Goal: Task Accomplishment & Management: Use online tool/utility

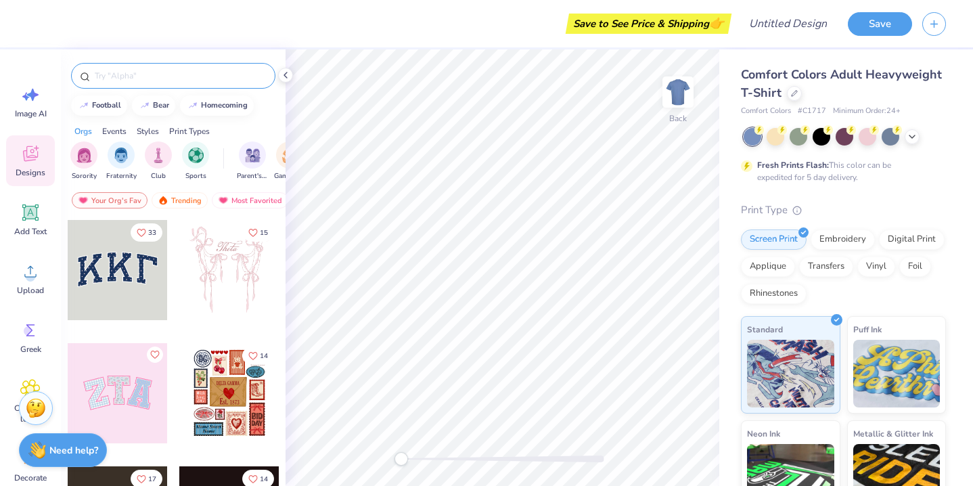
click at [159, 78] on input "text" at bounding box center [179, 76] width 173 height 14
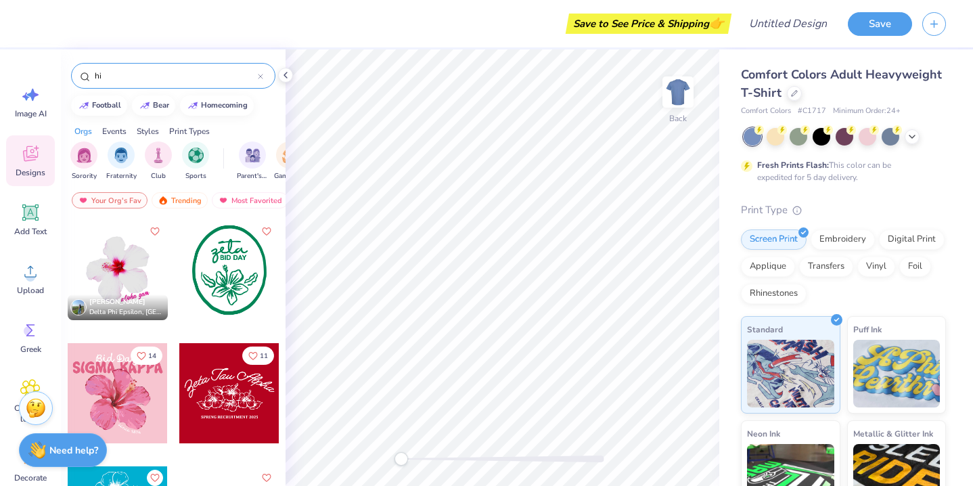
type input "h"
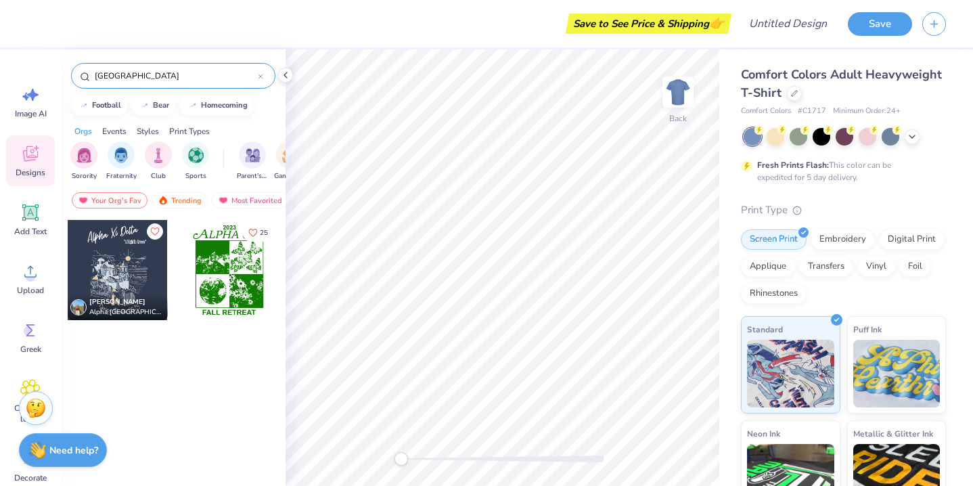
type input "[GEOGRAPHIC_DATA]"
click at [115, 277] on div at bounding box center [118, 270] width 100 height 100
click at [688, 101] on img at bounding box center [678, 92] width 54 height 54
click at [912, 137] on icon at bounding box center [912, 135] width 11 height 11
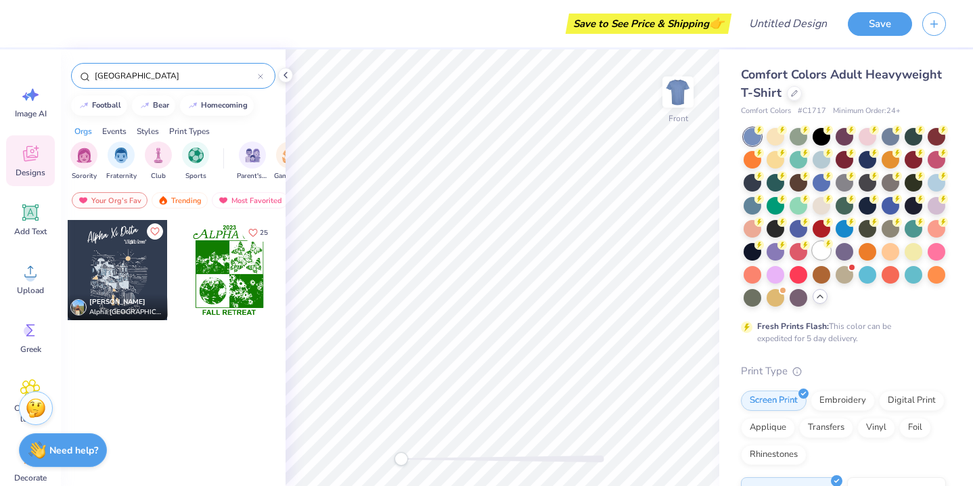
click at [817, 257] on div at bounding box center [822, 251] width 18 height 18
click at [141, 277] on div at bounding box center [118, 270] width 100 height 100
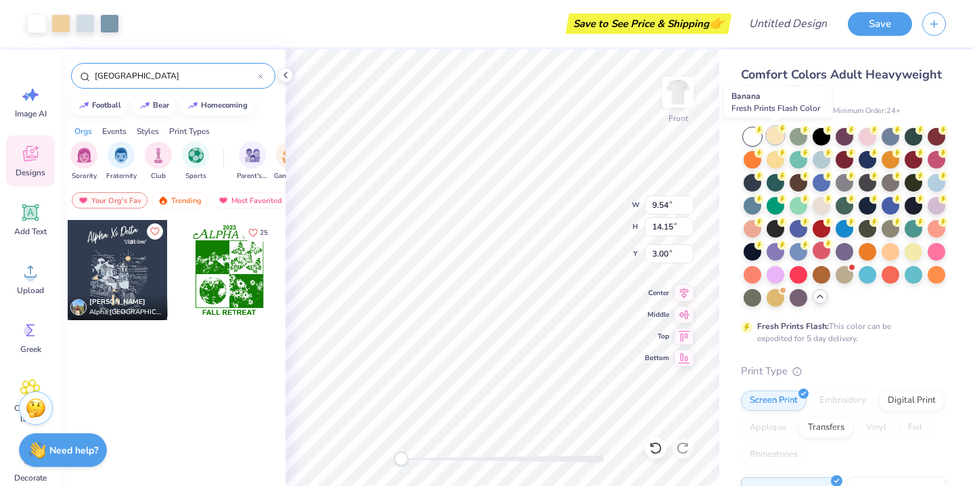
click at [777, 137] on div at bounding box center [776, 136] width 18 height 18
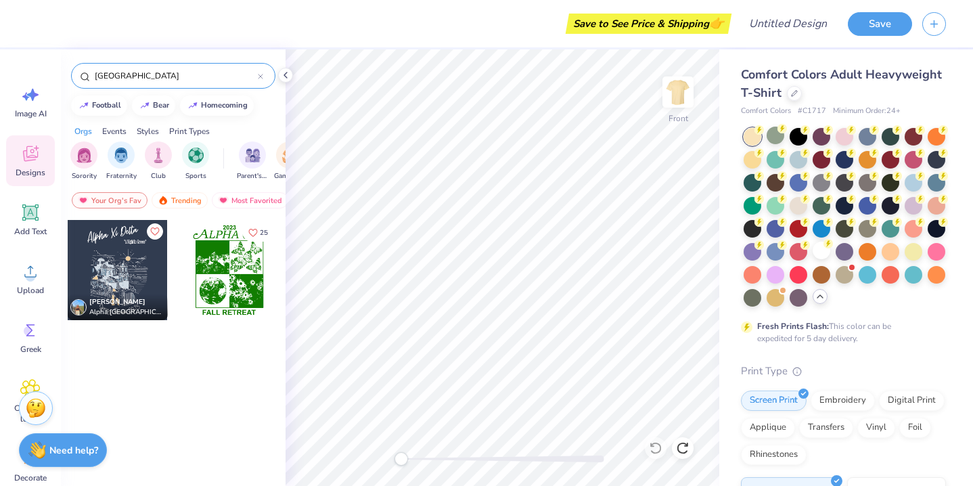
click at [121, 283] on div at bounding box center [118, 270] width 100 height 100
type input "7.67"
type input "7.83"
type input "8.02"
click at [212, 280] on div at bounding box center [229, 270] width 100 height 100
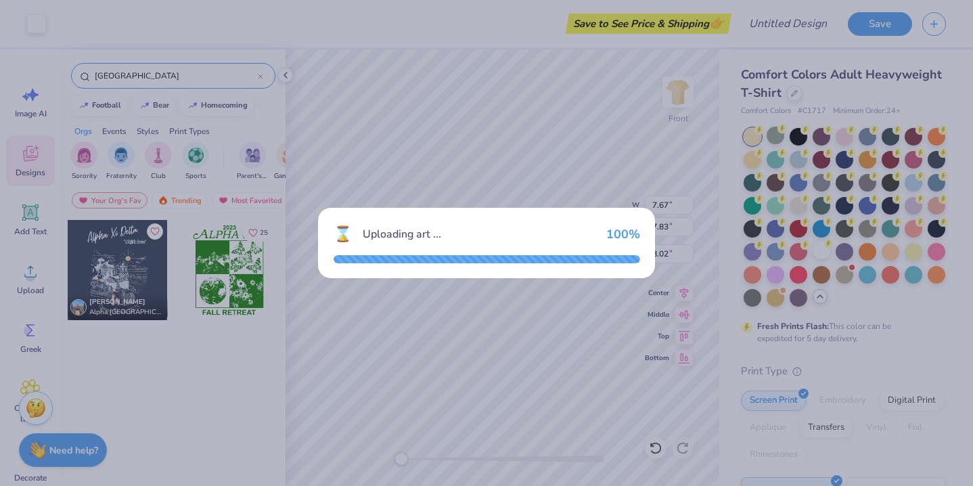
type input "9.81"
type input "12.88"
type input "3.00"
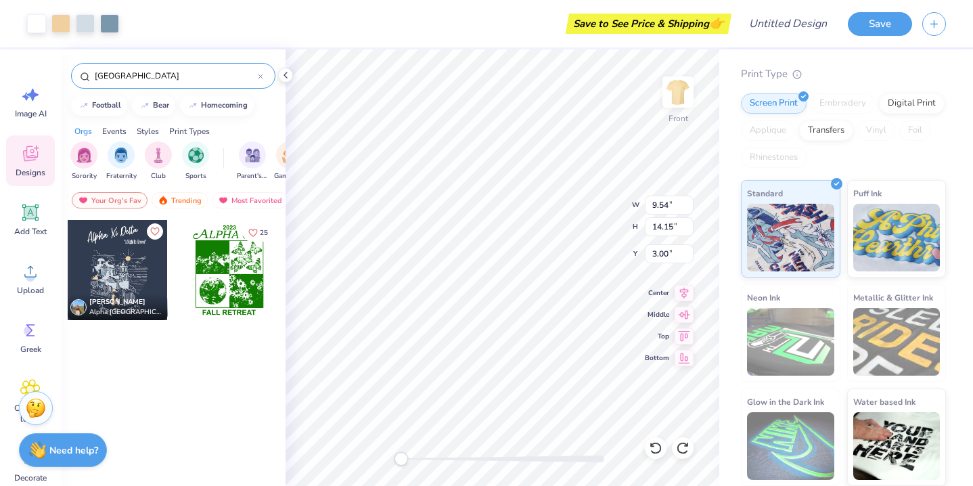
scroll to position [296, 0]
click at [284, 72] on icon at bounding box center [285, 75] width 11 height 11
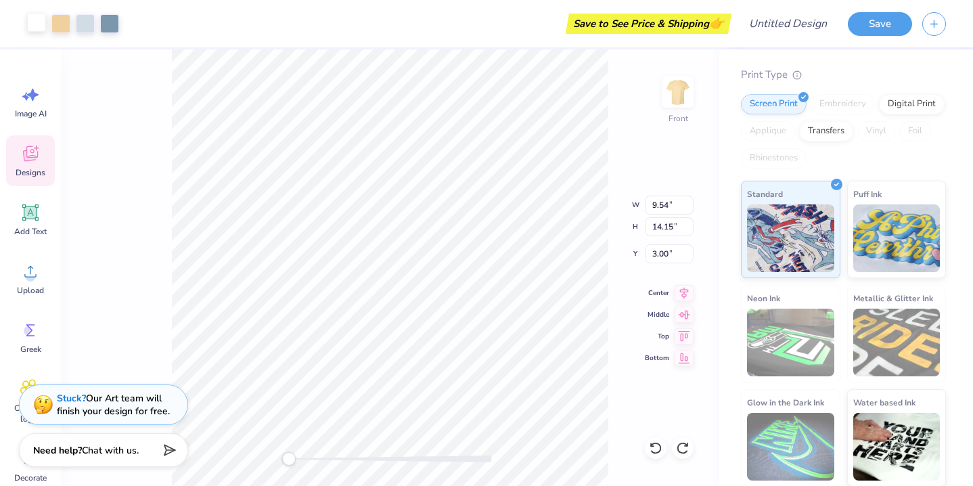
click at [41, 26] on div at bounding box center [36, 22] width 19 height 19
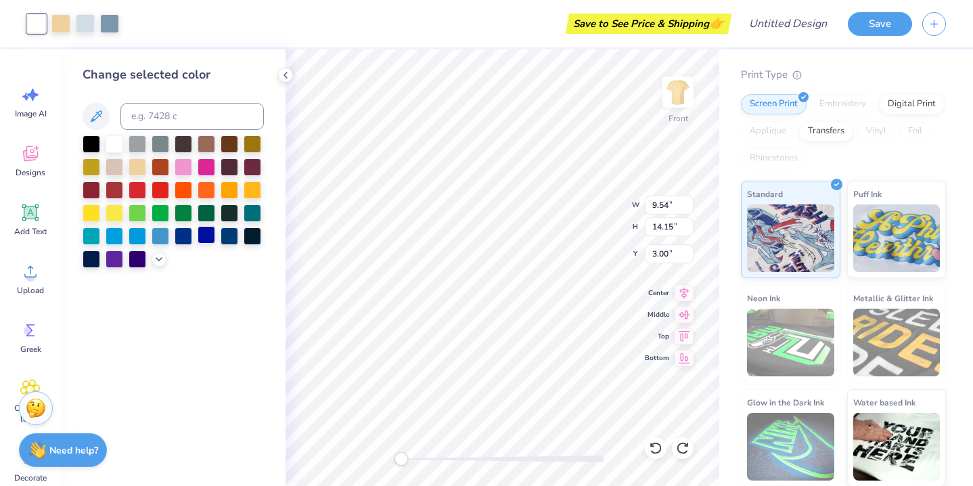
click at [209, 233] on div at bounding box center [207, 235] width 18 height 18
click at [231, 238] on div at bounding box center [230, 235] width 18 height 18
click at [250, 221] on div at bounding box center [253, 212] width 18 height 18
click at [255, 214] on div at bounding box center [253, 212] width 18 height 18
click at [114, 26] on div at bounding box center [109, 22] width 19 height 19
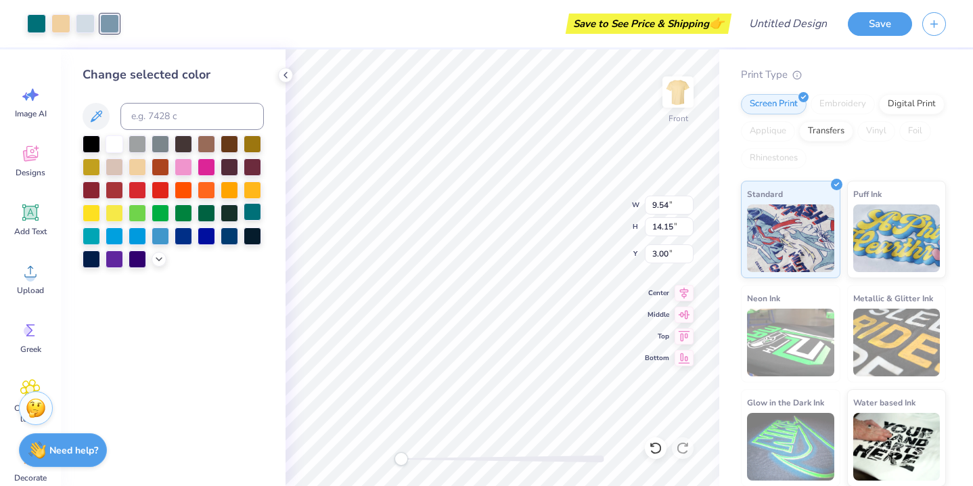
click at [253, 212] on div at bounding box center [253, 212] width 18 height 18
click at [85, 24] on div at bounding box center [85, 22] width 19 height 19
click at [167, 232] on div at bounding box center [161, 235] width 18 height 18
click at [142, 236] on div at bounding box center [138, 235] width 18 height 18
click at [143, 235] on div at bounding box center [138, 235] width 18 height 18
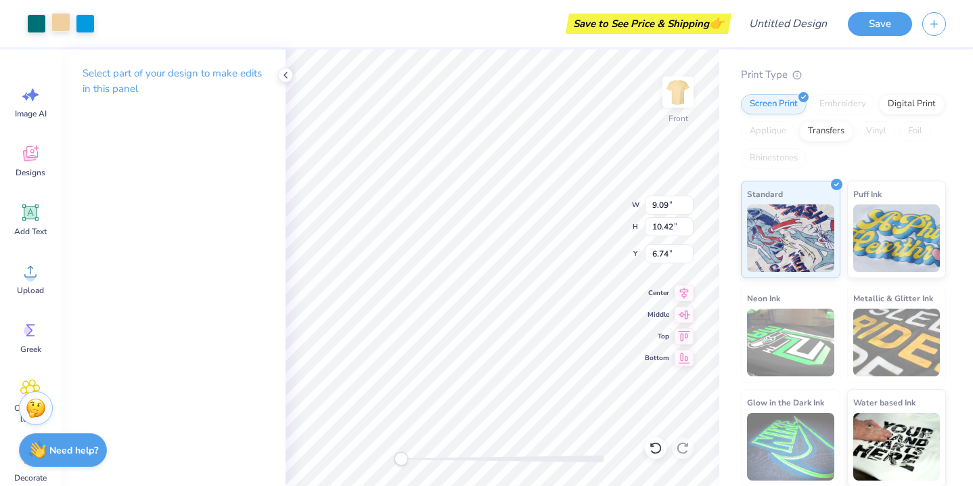
click at [62, 22] on div at bounding box center [60, 22] width 19 height 19
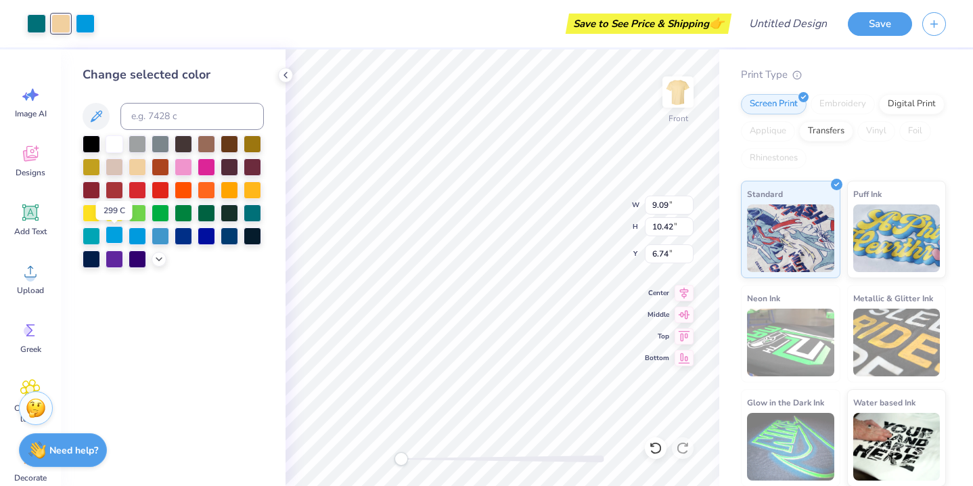
click at [112, 235] on div at bounding box center [115, 235] width 18 height 18
click at [286, 71] on icon at bounding box center [285, 75] width 11 height 11
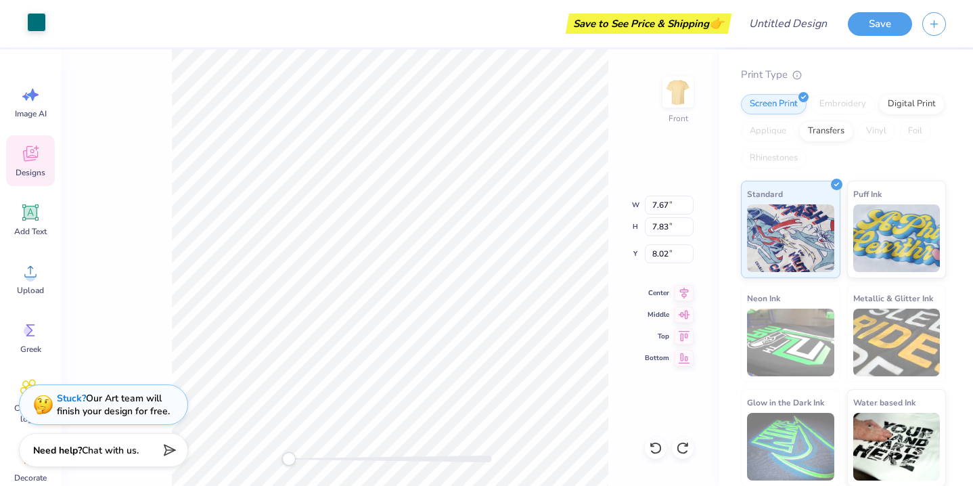
click at [37, 23] on div at bounding box center [36, 22] width 19 height 19
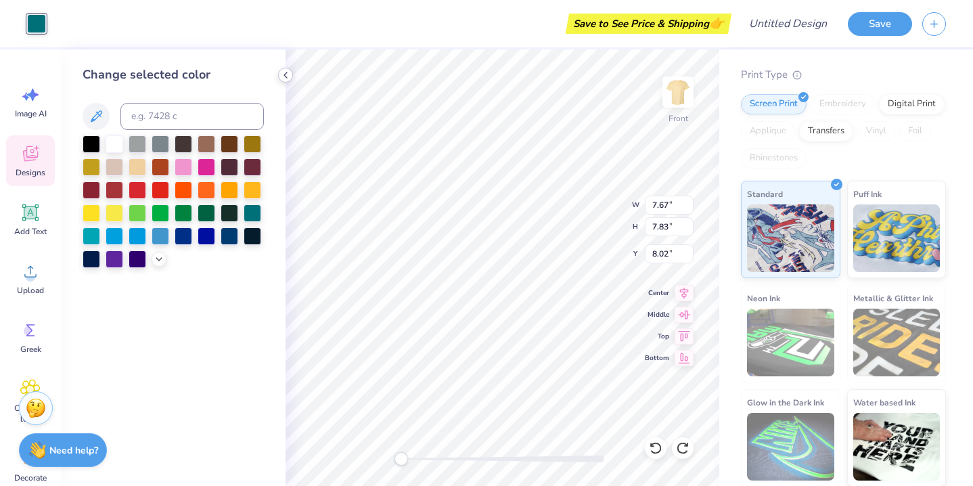
click at [288, 76] on icon at bounding box center [285, 75] width 11 height 11
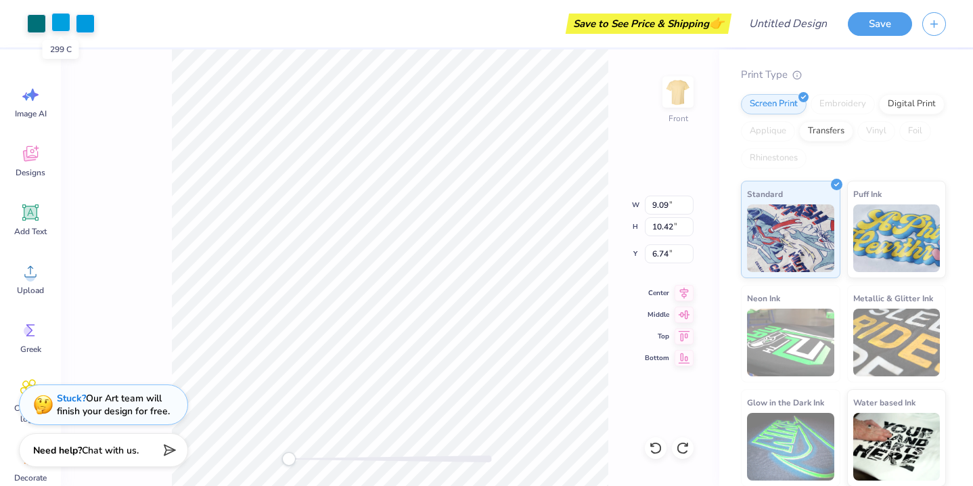
click at [67, 24] on div at bounding box center [60, 22] width 19 height 19
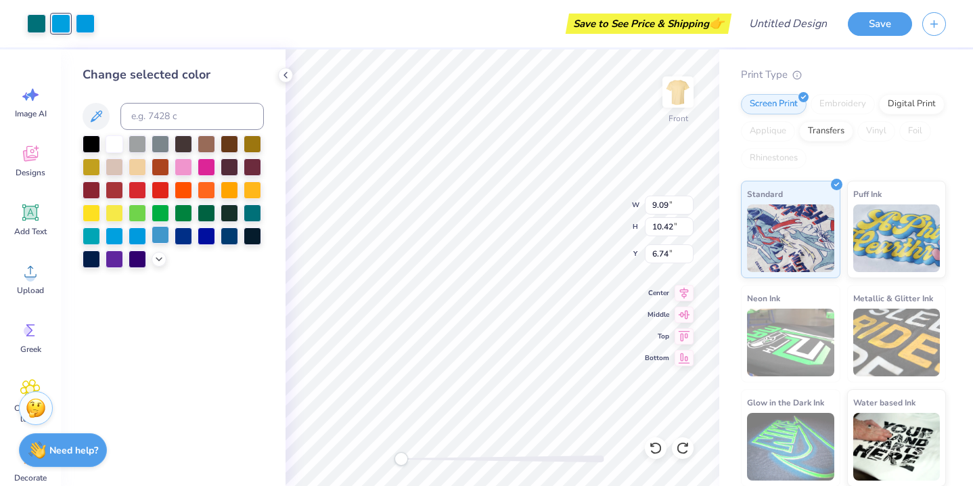
click at [158, 234] on div at bounding box center [161, 235] width 18 height 18
click at [679, 95] on img at bounding box center [678, 92] width 54 height 54
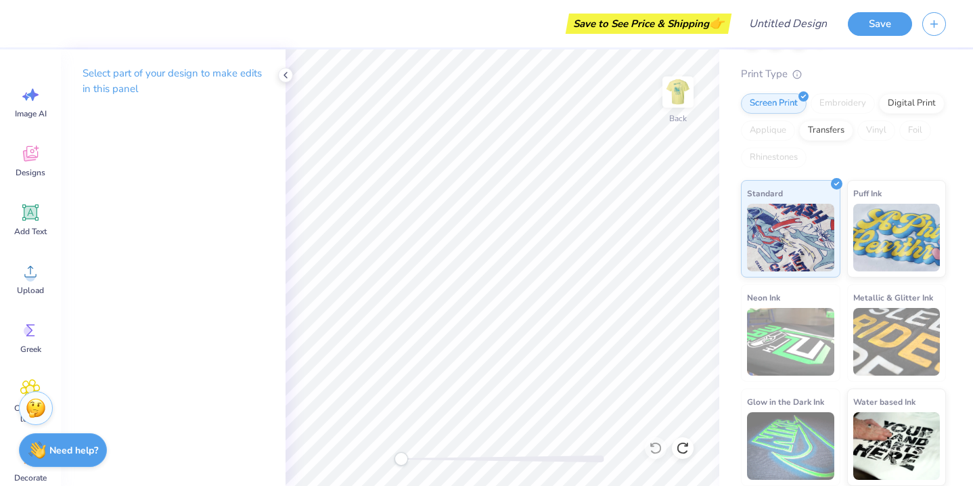
scroll to position [0, 0]
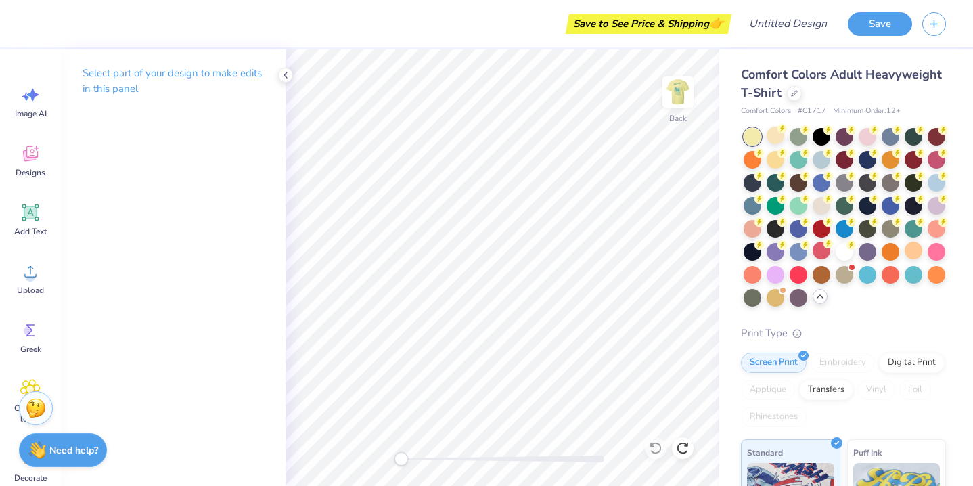
click at [910, 252] on div at bounding box center [914, 251] width 18 height 18
drag, startPoint x: 905, startPoint y: 315, endPoint x: 913, endPoint y: 252, distance: 63.5
click at [905, 315] on div "Comfort Colors Adult Heavyweight T-Shirt Comfort Colors # C1717 Minimum Order: …" at bounding box center [843, 405] width 205 height 679
click at [911, 252] on div at bounding box center [914, 251] width 18 height 18
click at [910, 252] on div at bounding box center [914, 251] width 18 height 18
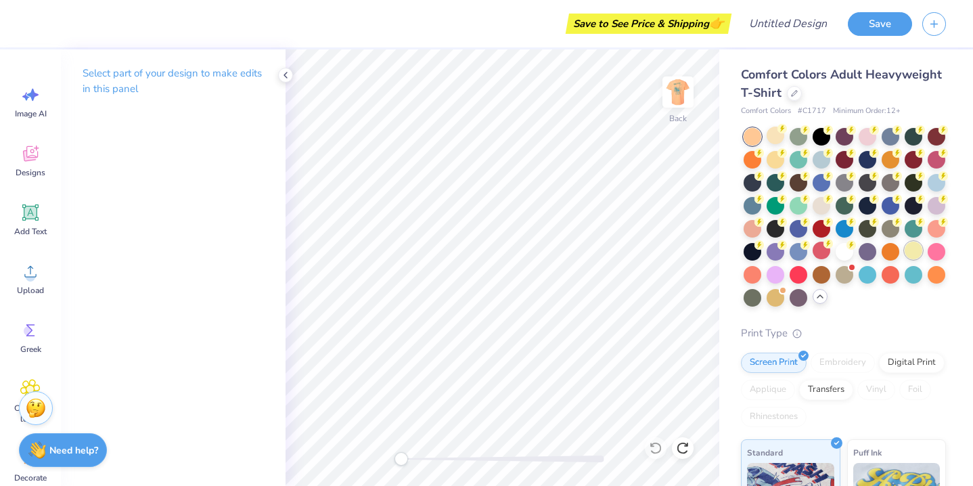
click at [906, 252] on div at bounding box center [914, 251] width 18 height 18
click at [906, 300] on div at bounding box center [845, 217] width 202 height 179
click at [823, 252] on div at bounding box center [822, 251] width 18 height 18
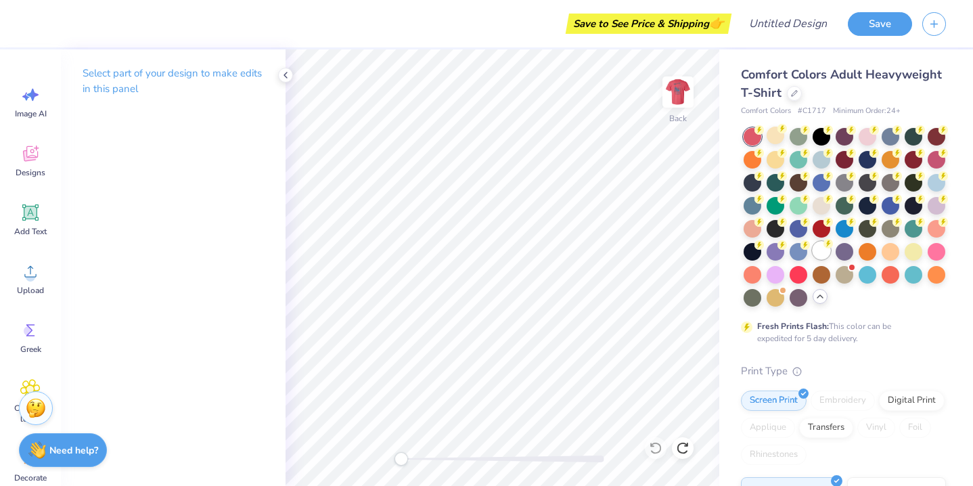
click at [823, 250] on div at bounding box center [822, 251] width 18 height 18
click at [842, 250] on div at bounding box center [845, 251] width 18 height 18
click at [846, 246] on div at bounding box center [845, 251] width 18 height 18
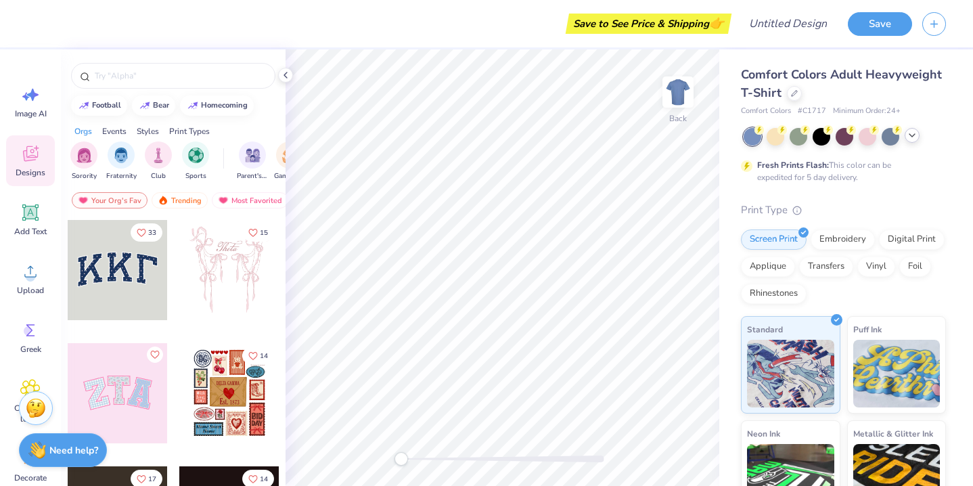
click at [914, 141] on div at bounding box center [912, 135] width 15 height 15
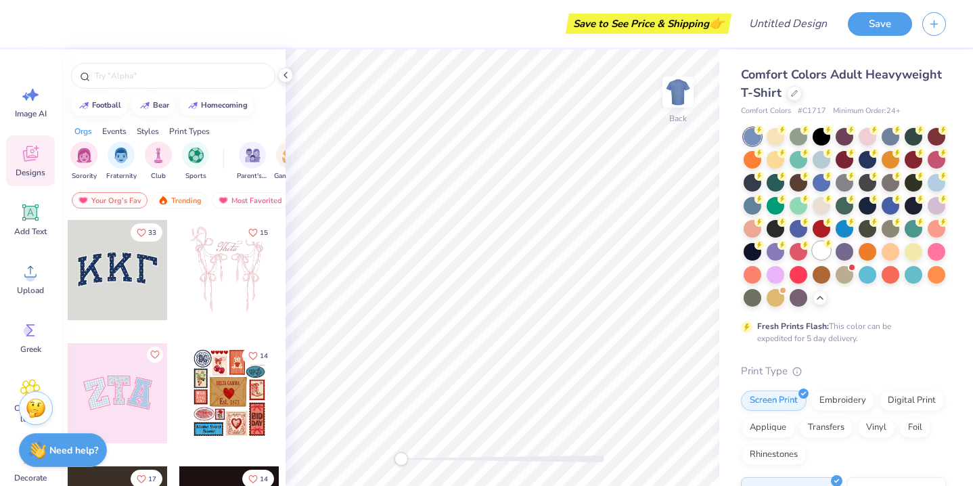
click at [826, 255] on div at bounding box center [822, 251] width 18 height 18
click at [686, 97] on img at bounding box center [678, 92] width 54 height 54
click at [140, 70] on input "text" at bounding box center [179, 76] width 173 height 14
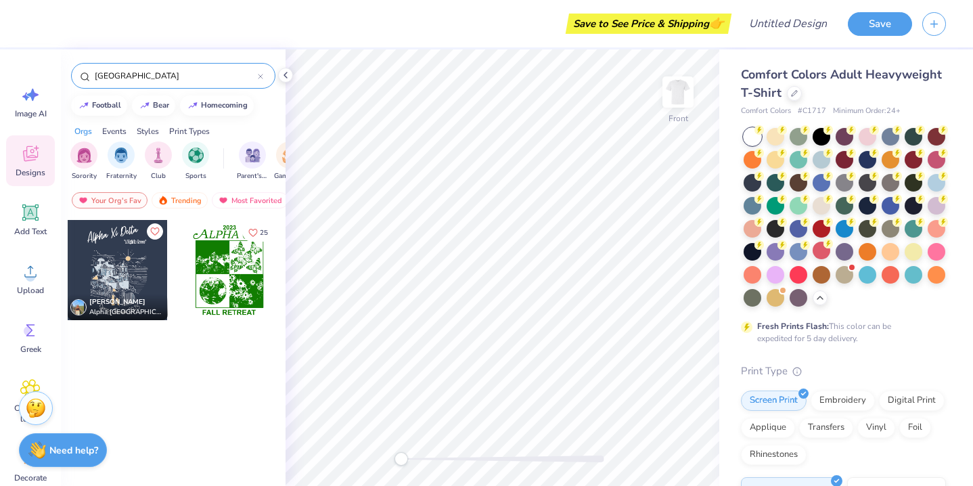
type input "[GEOGRAPHIC_DATA]"
click at [108, 259] on div at bounding box center [118, 270] width 100 height 100
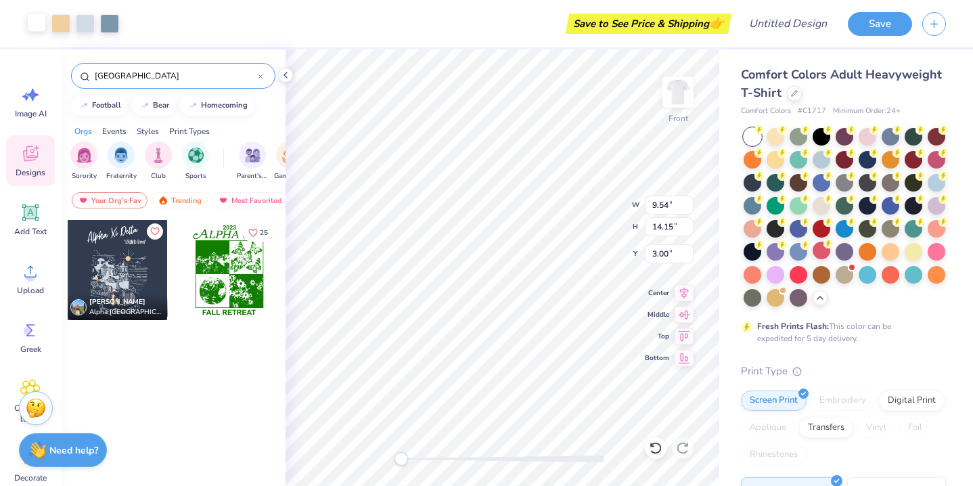
click at [35, 22] on div at bounding box center [36, 22] width 19 height 19
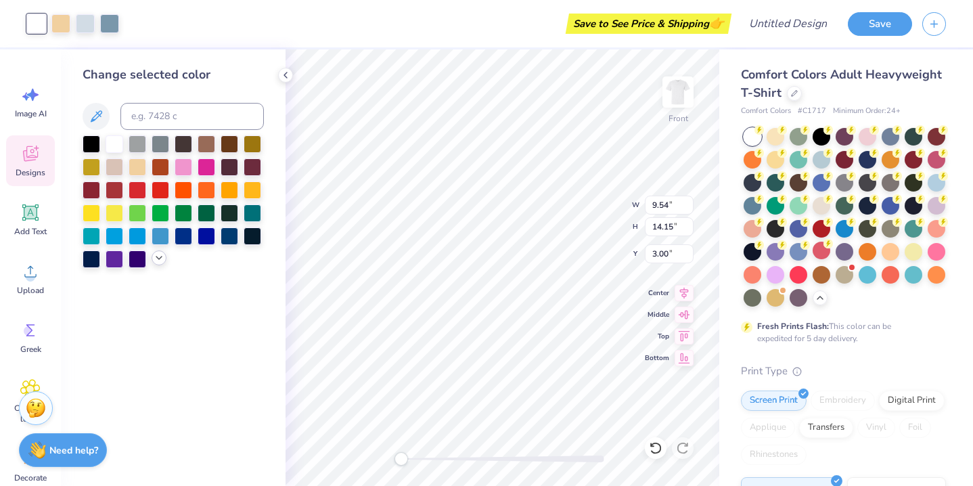
click at [159, 265] on div at bounding box center [159, 257] width 15 height 15
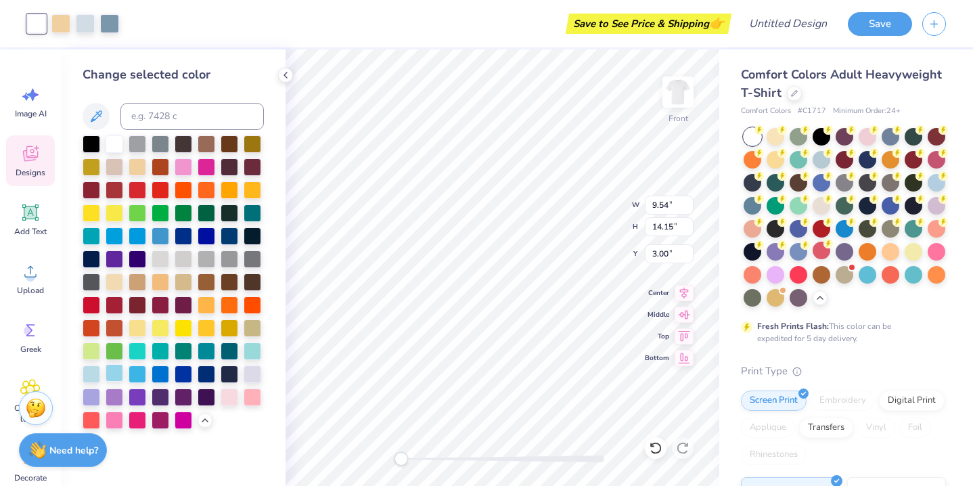
click at [110, 373] on div at bounding box center [115, 373] width 18 height 18
click at [89, 25] on div at bounding box center [85, 22] width 19 height 19
click at [113, 377] on div at bounding box center [115, 373] width 18 height 18
click at [96, 373] on div at bounding box center [92, 373] width 18 height 18
click at [83, 18] on div at bounding box center [85, 22] width 19 height 19
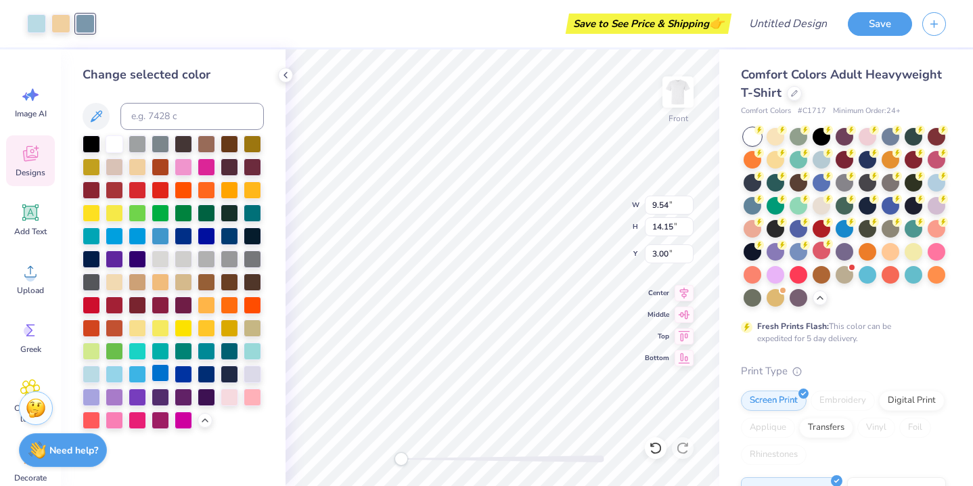
click at [155, 377] on div at bounding box center [161, 373] width 18 height 18
click at [137, 376] on div at bounding box center [138, 373] width 18 height 18
click at [136, 375] on div at bounding box center [138, 373] width 18 height 18
click at [135, 375] on div at bounding box center [138, 373] width 18 height 18
click at [164, 238] on div at bounding box center [161, 235] width 18 height 18
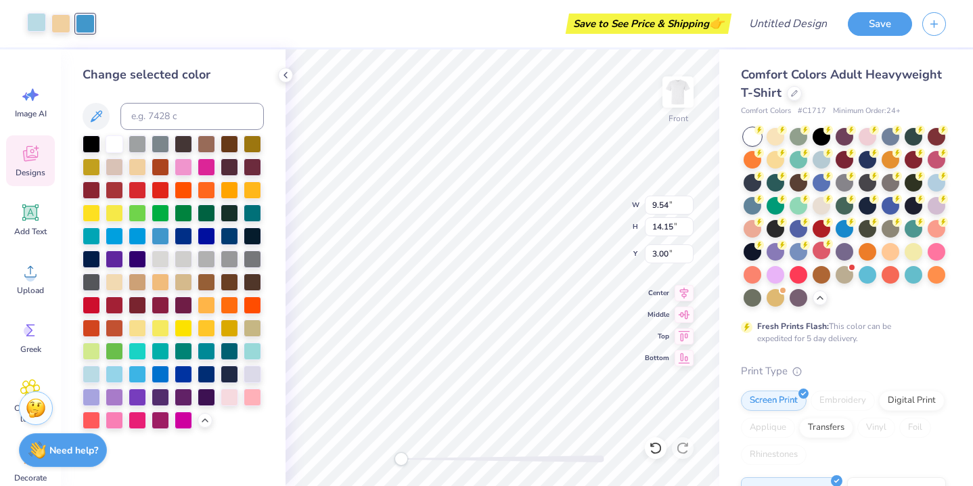
click at [37, 24] on div at bounding box center [36, 22] width 19 height 19
click at [161, 240] on div at bounding box center [161, 235] width 18 height 18
click at [58, 22] on div at bounding box center [60, 22] width 19 height 19
click at [258, 189] on div at bounding box center [253, 189] width 18 height 18
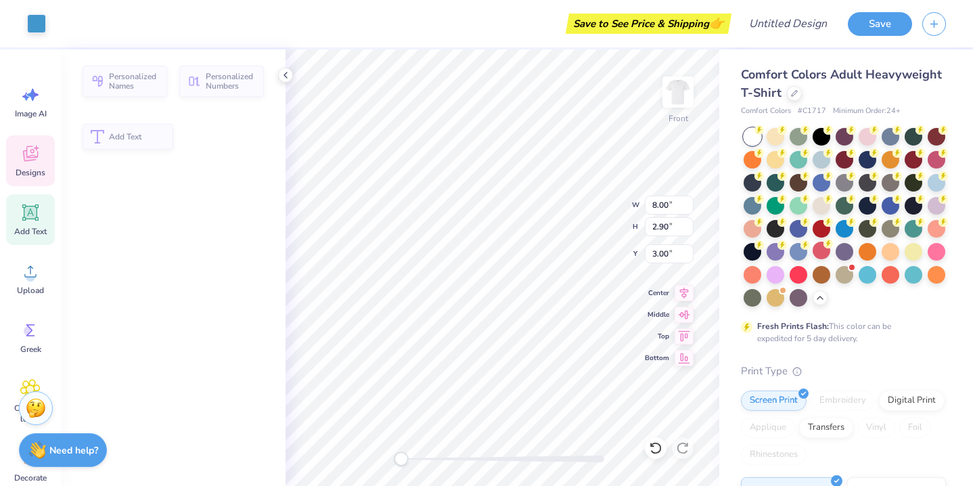
type input "8.00"
type input "2.90"
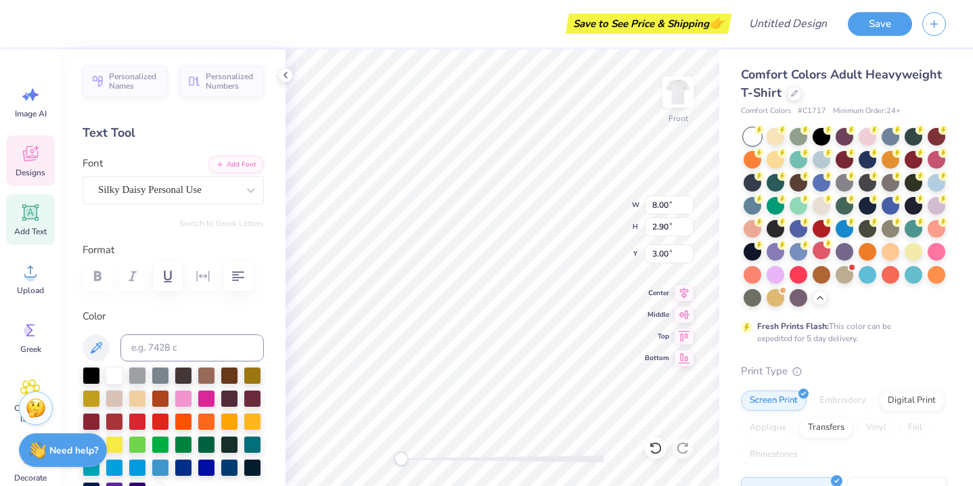
type input "8.00"
type input "2.90"
type input "3.00"
type textarea "Alphai Delta"
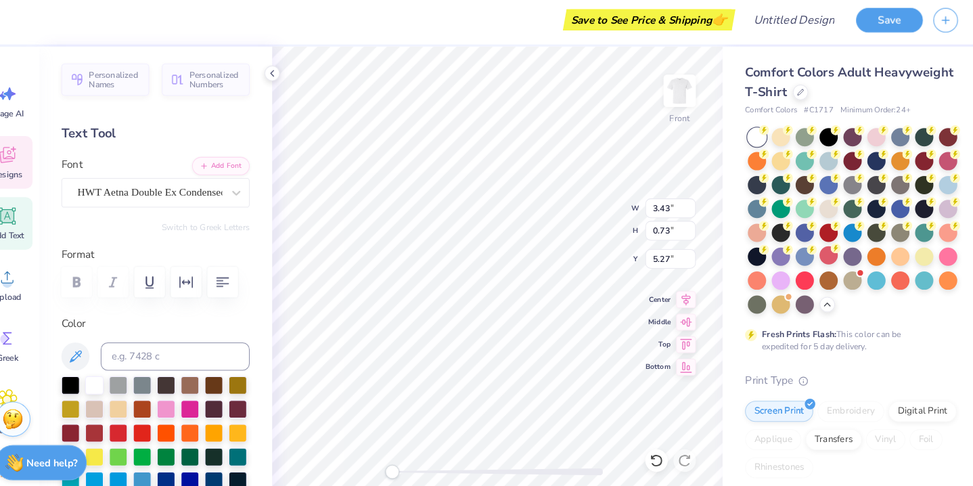
type textarea "Kappa Alpha Theta""
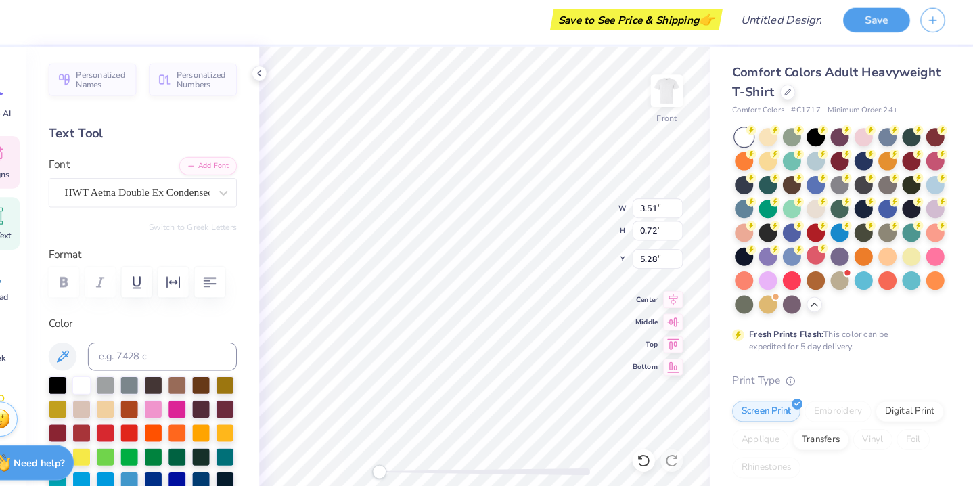
scroll to position [0, 5]
type textarea "Kappa Alpha Theta"
type input "7.63"
type input "1.64"
type input "4.36"
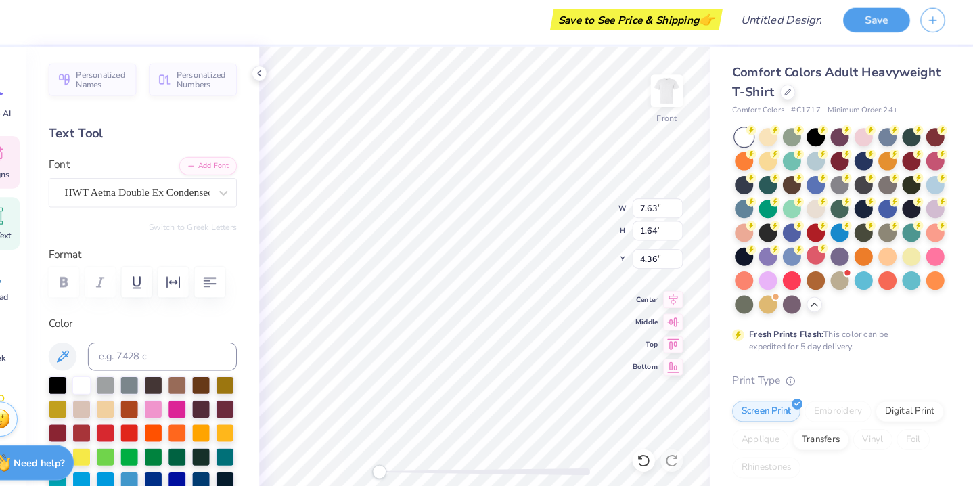
type input "4.31"
type input "1.71"
type input "15.44"
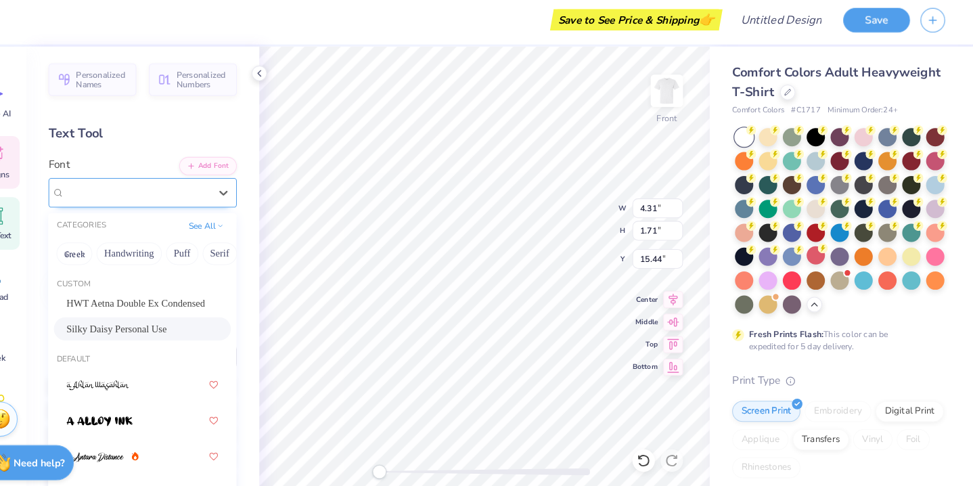
click at [133, 185] on div "Silky Daisy Personal Use" at bounding box center [168, 189] width 142 height 21
click at [164, 290] on span "HWT Aetna Double Ex Condensed" at bounding box center [166, 297] width 133 height 14
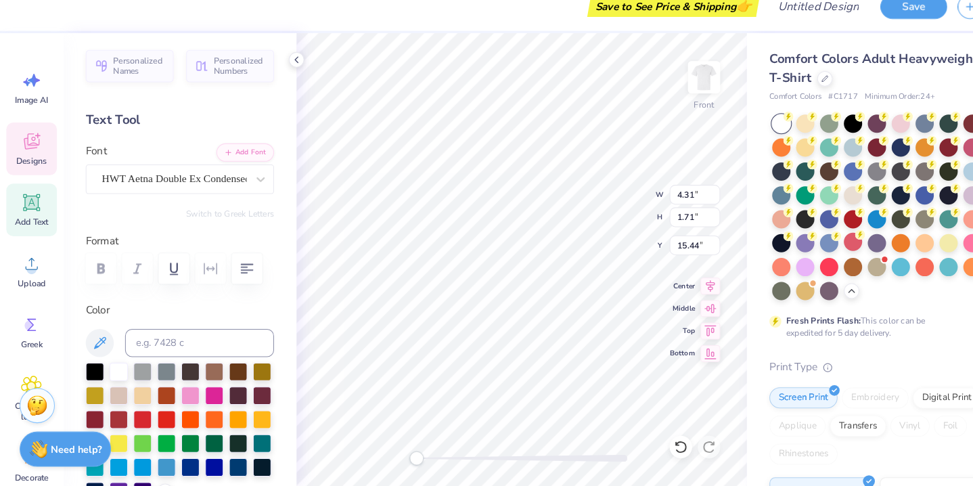
scroll to position [0, 2]
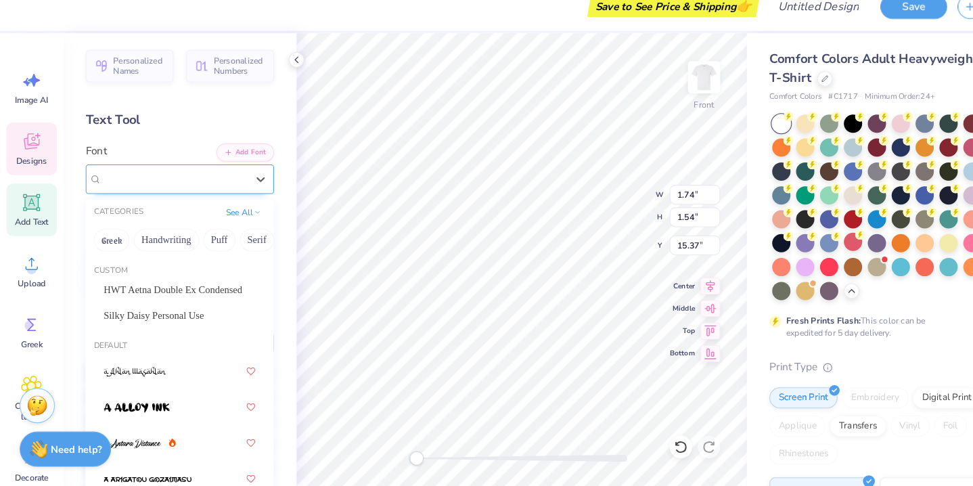
click at [123, 182] on span "[PERSON_NAME] Signature" at bounding box center [159, 190] width 122 height 16
click at [145, 182] on span "[PERSON_NAME] Signature" at bounding box center [159, 190] width 122 height 16
click at [154, 290] on span "HWT Aetna Double Ex Condensed" at bounding box center [166, 297] width 133 height 14
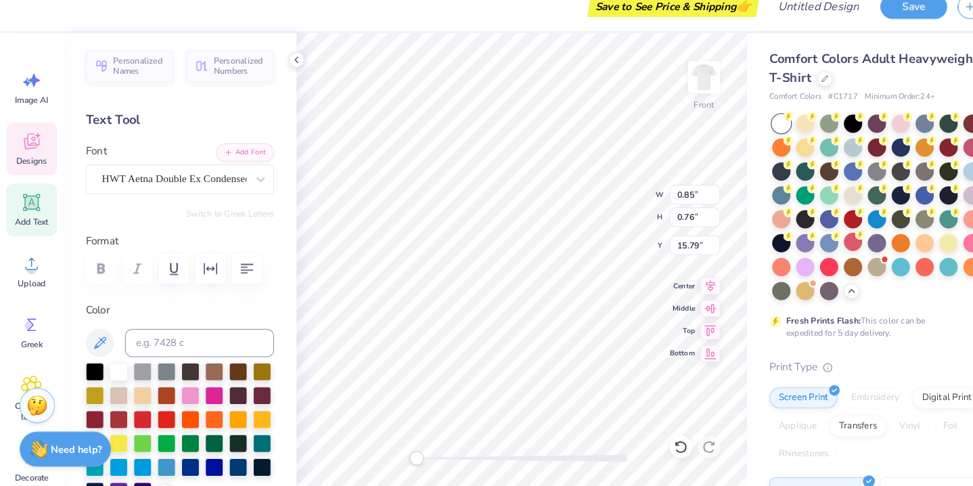
type input "4.31"
type input "1.72"
type input "15.49"
type input "1.84"
type input "1.64"
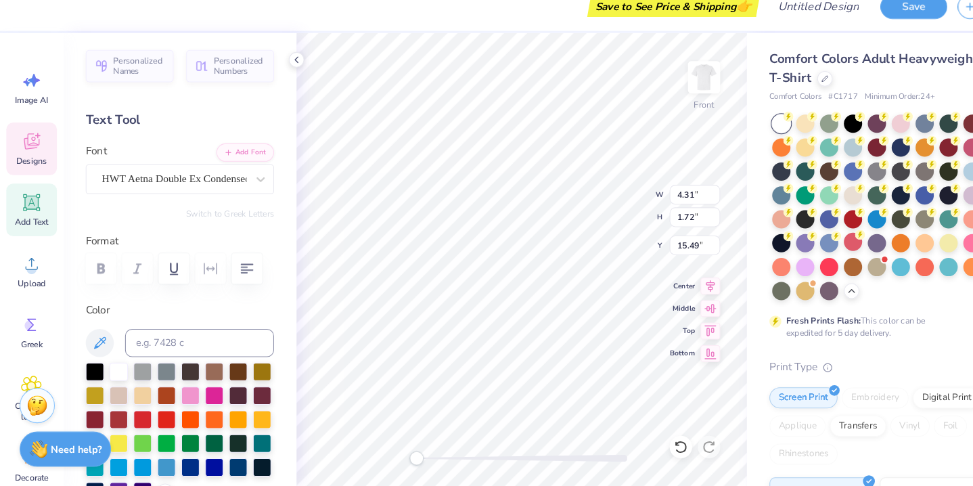
type input "15.61"
type input "4.66"
type input "1.86"
type input "15.40"
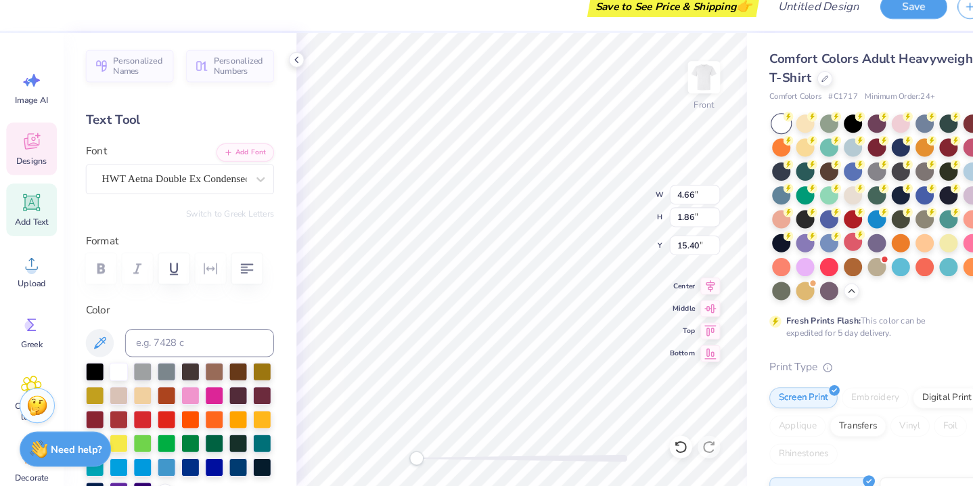
type textarea "Fall Date Party 2025"
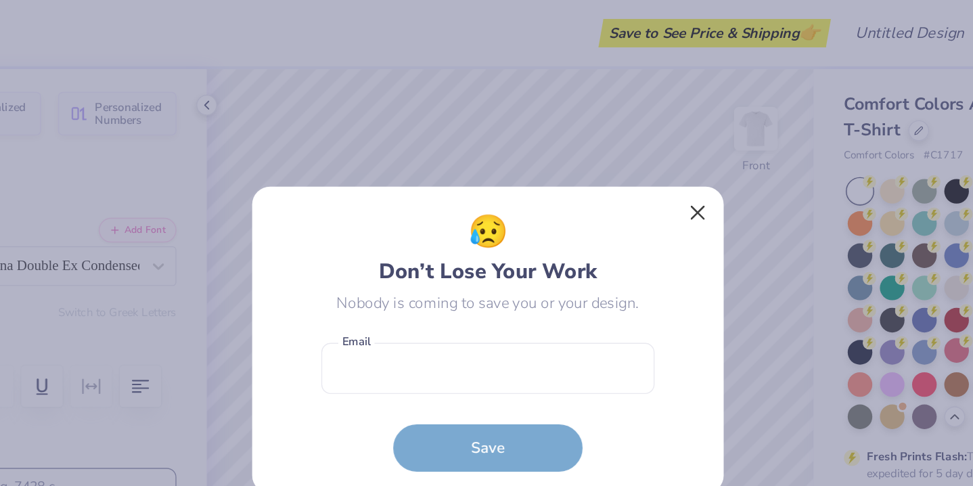
click at [624, 150] on button "Close" at bounding box center [637, 152] width 26 height 26
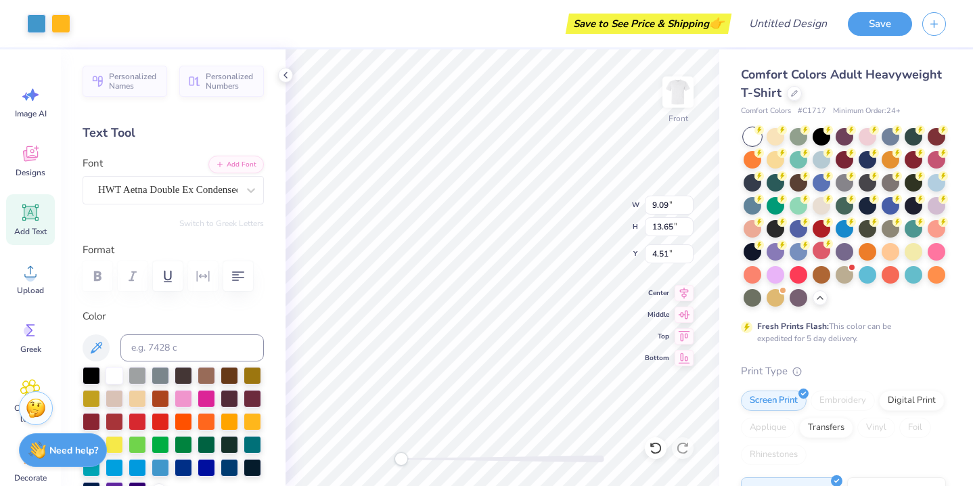
type input "11.94"
type input "16.31"
type input "3.00"
type input "12.29"
type input "16.61"
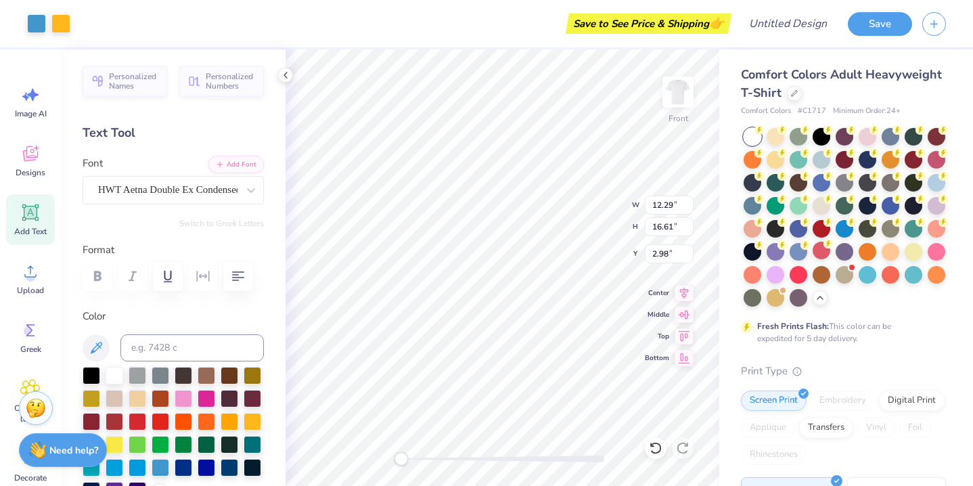
type input "3.00"
click at [676, 91] on img at bounding box center [678, 92] width 54 height 54
click at [33, 162] on icon at bounding box center [30, 153] width 20 height 20
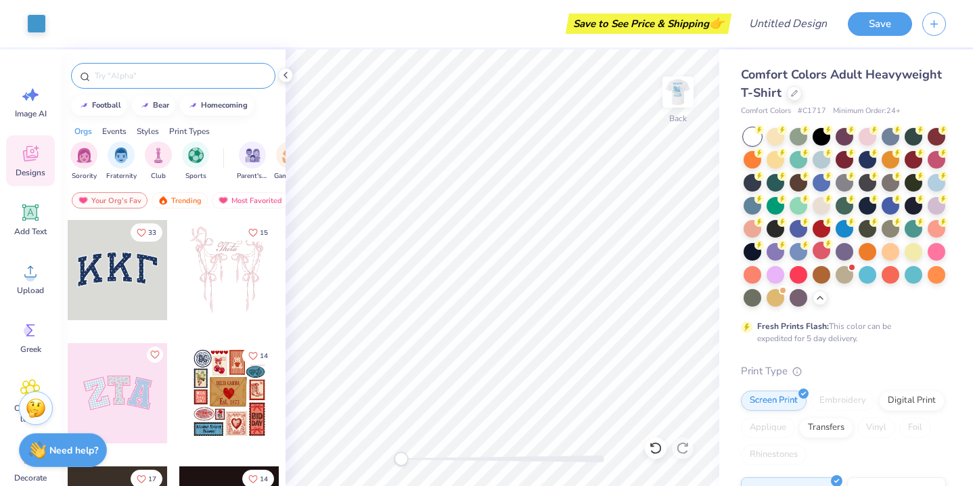
click at [171, 76] on input "text" at bounding box center [179, 76] width 173 height 14
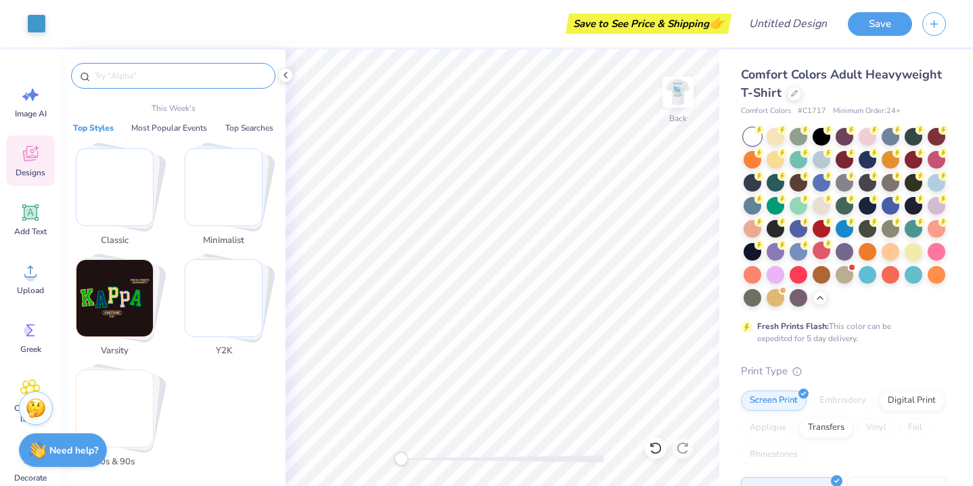
type input "f"
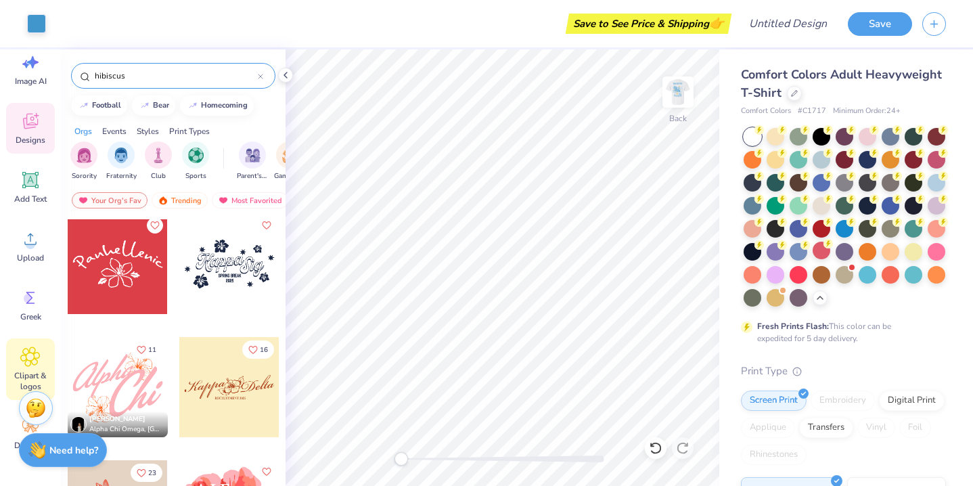
scroll to position [32, 0]
type input "hibiscus"
click at [28, 354] on icon at bounding box center [30, 356] width 8 height 8
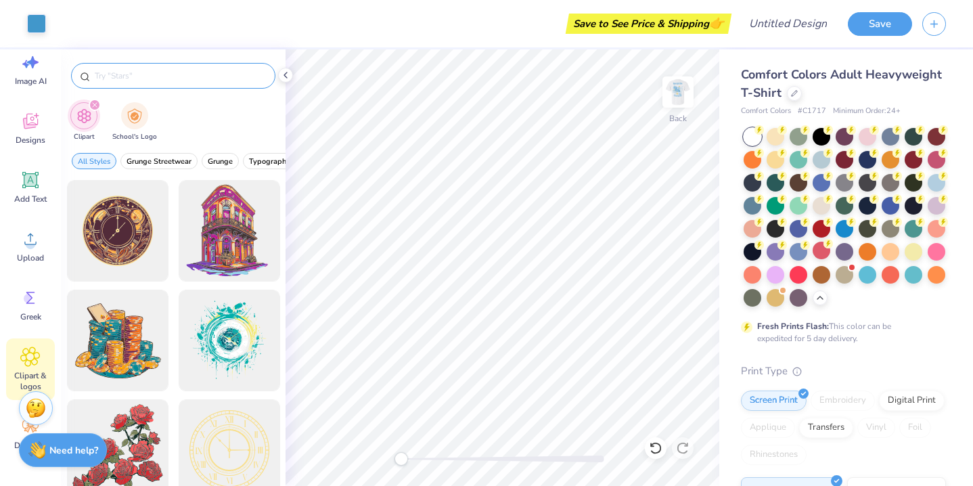
click at [143, 83] on div at bounding box center [173, 76] width 204 height 26
click at [140, 77] on input "text" at bounding box center [179, 76] width 173 height 14
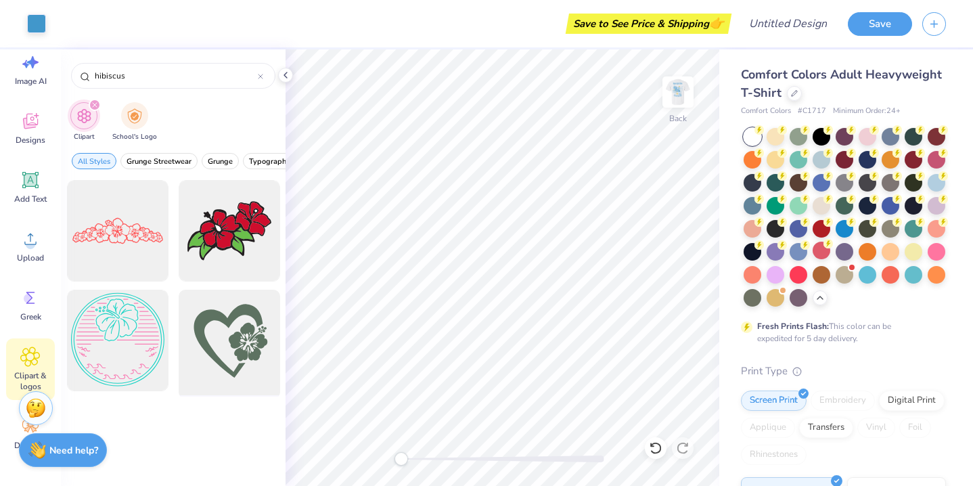
type input "hibiscus"
click at [225, 311] on div at bounding box center [229, 341] width 112 height 112
click at [509, 254] on div "Art colors Save to See Price & Shipping 👉 Design Title Save Image AI Designs Ad…" at bounding box center [486, 243] width 973 height 486
click at [227, 327] on div at bounding box center [229, 341] width 112 height 112
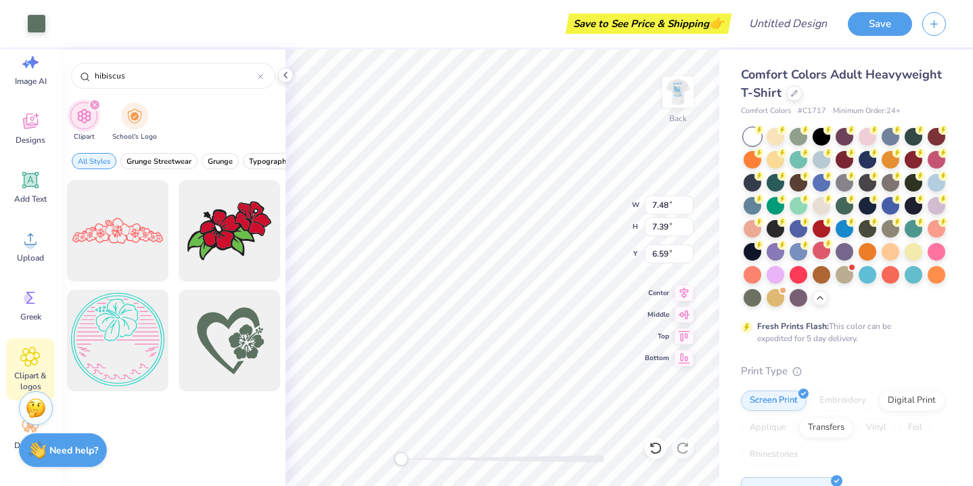
type input "13.28"
type input "14.17"
type input "3.00"
click at [587, 453] on div "Back" at bounding box center [503, 267] width 434 height 436
click at [285, 73] on icon at bounding box center [285, 75] width 11 height 11
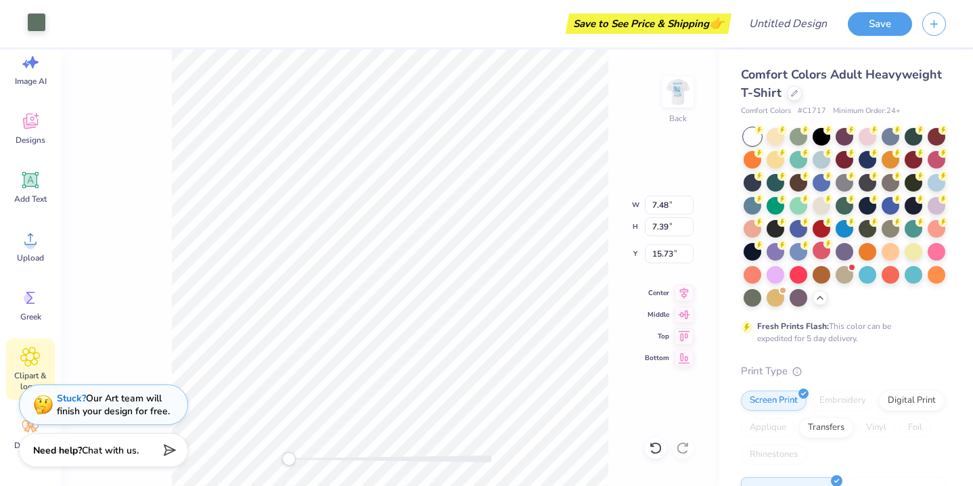
click at [39, 25] on div at bounding box center [36, 22] width 19 height 19
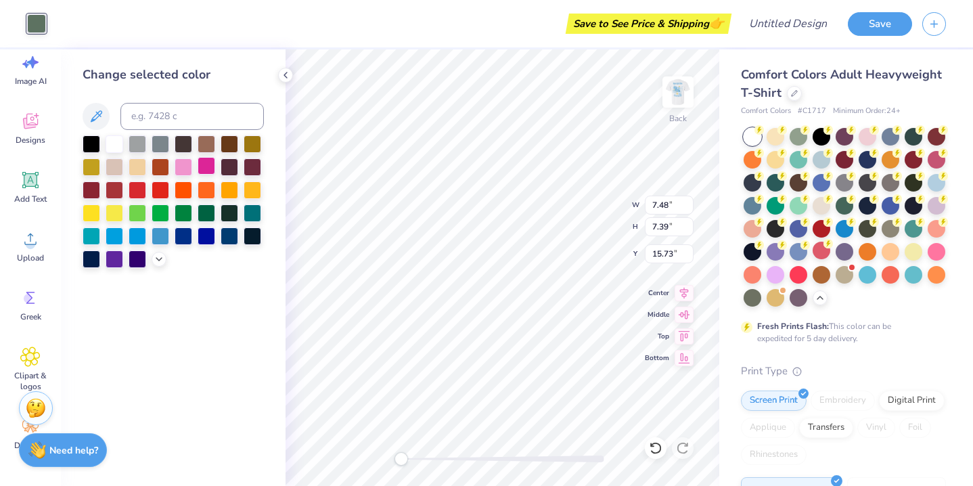
click at [200, 170] on div at bounding box center [207, 166] width 18 height 18
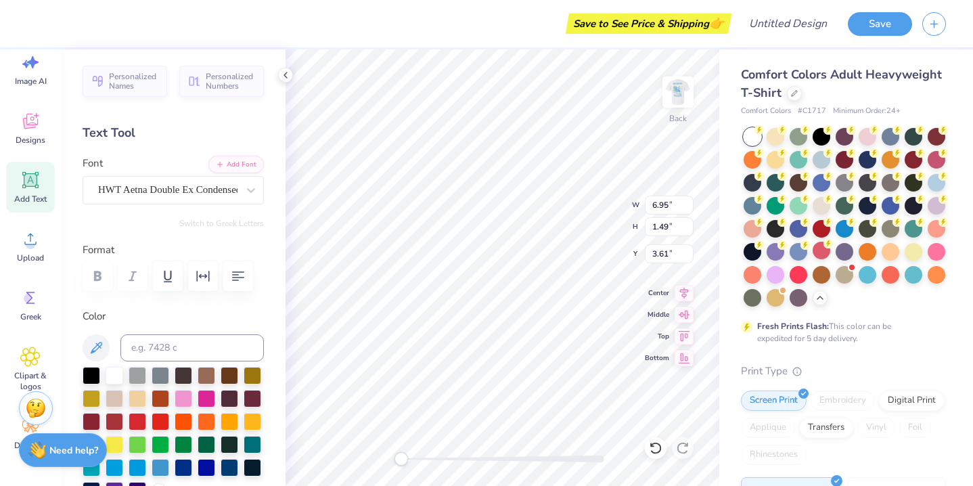
type input "1.73"
type input "1.84"
type input "2.08"
click at [38, 17] on div at bounding box center [36, 22] width 19 height 19
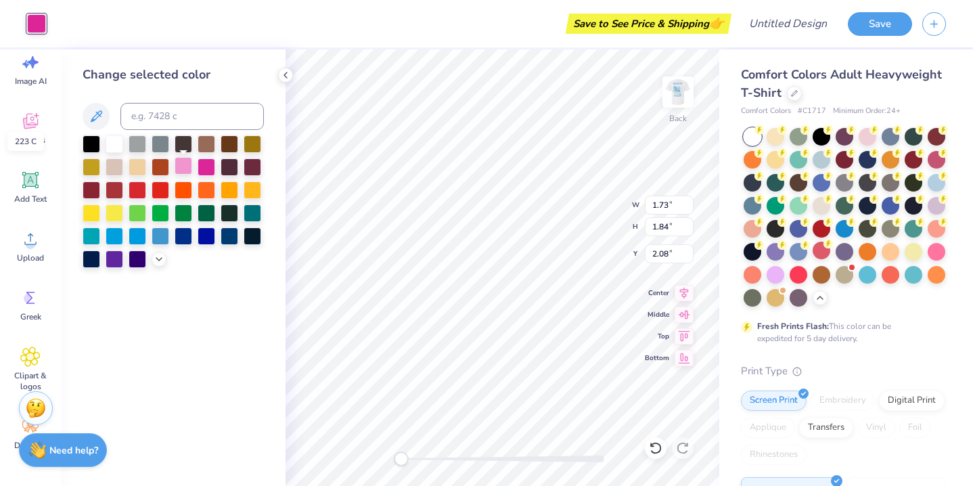
click at [185, 166] on div at bounding box center [184, 166] width 18 height 18
click at [157, 263] on icon at bounding box center [159, 257] width 11 height 11
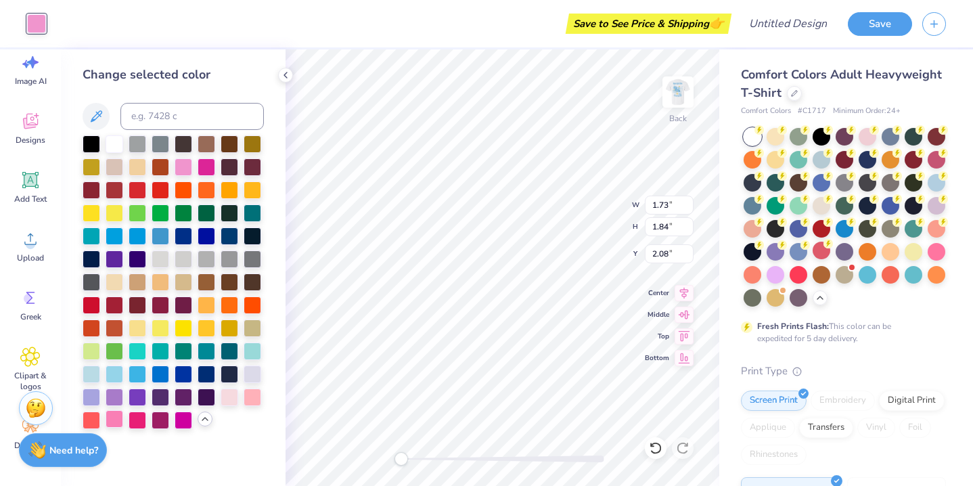
click at [114, 425] on div at bounding box center [115, 419] width 18 height 18
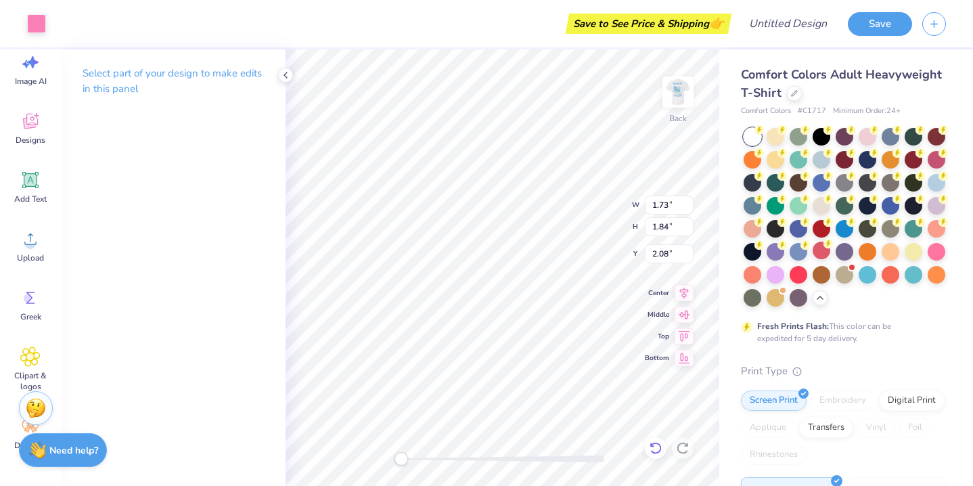
click at [654, 443] on icon at bounding box center [656, 448] width 12 height 12
click at [689, 442] on icon at bounding box center [683, 448] width 14 height 14
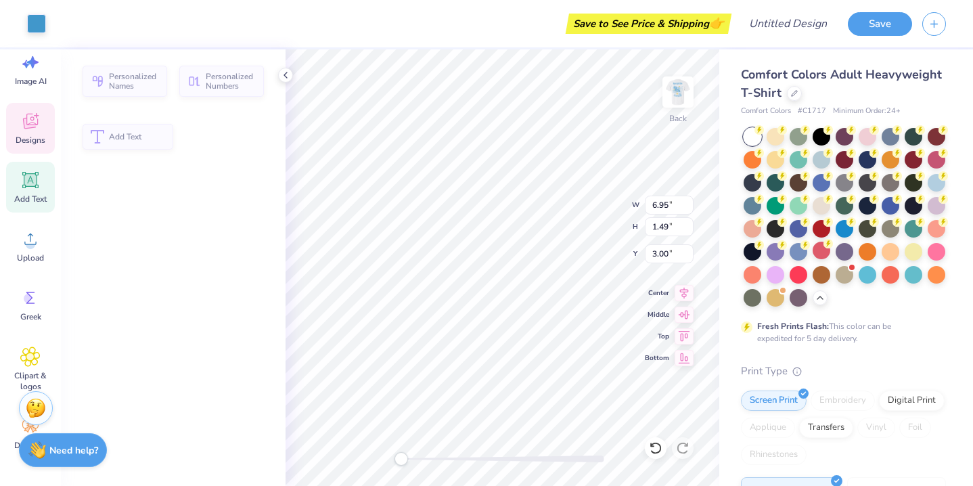
type input "6.95"
type input "1.49"
type input "3.00"
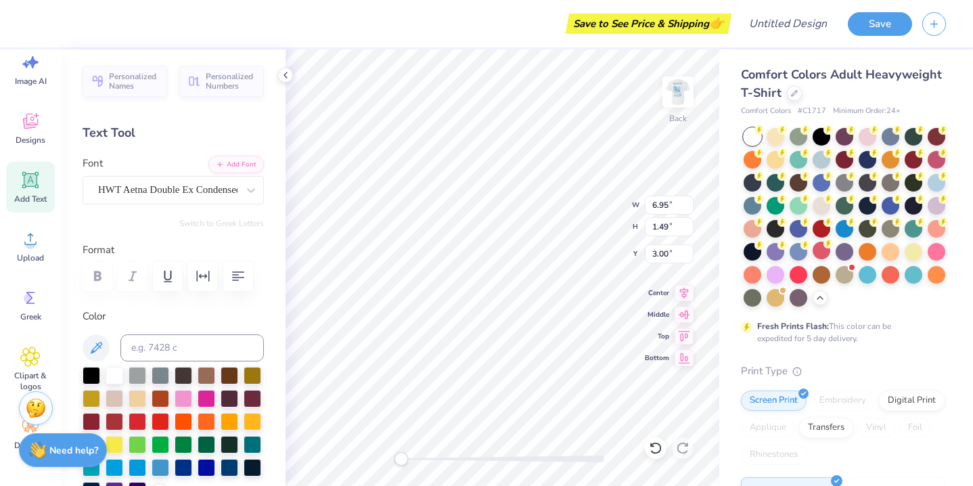
type input "1.73"
type input "1.84"
type input "2.08"
type input "1.45"
type input "1.54"
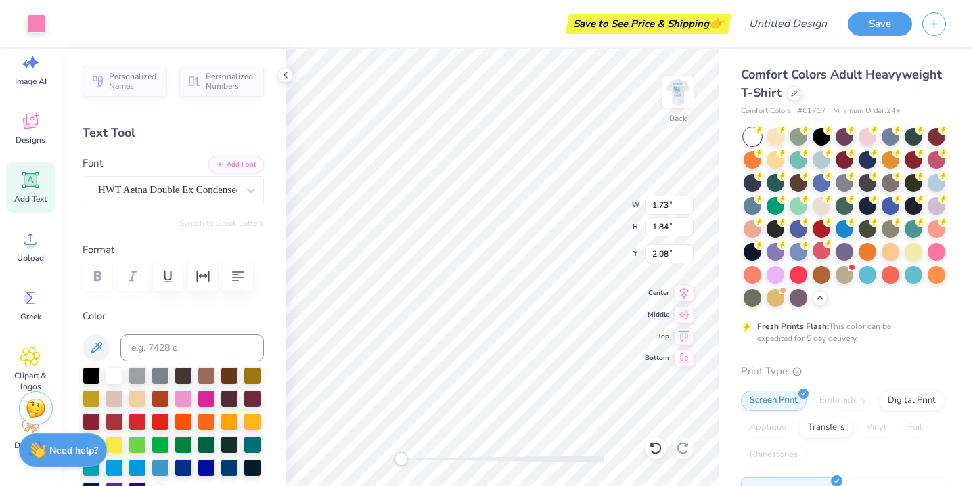
type input "4.16"
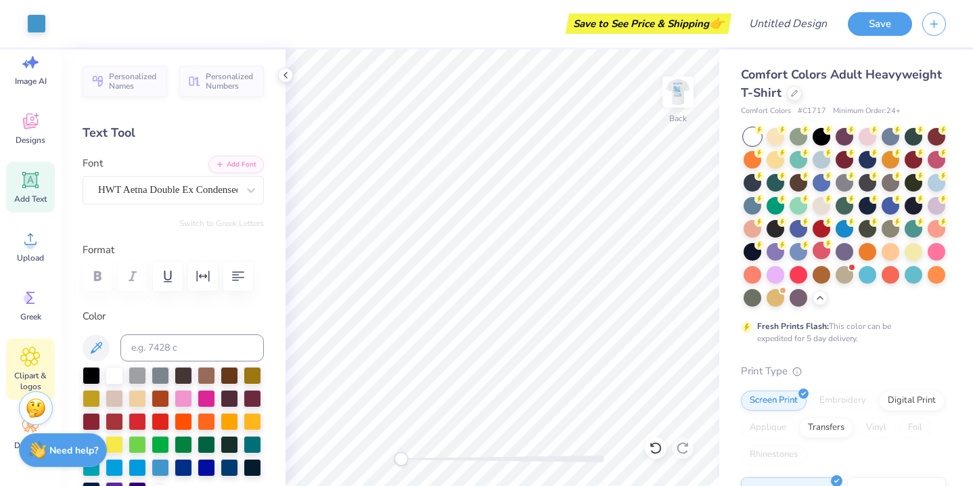
click at [24, 350] on icon at bounding box center [30, 356] width 20 height 20
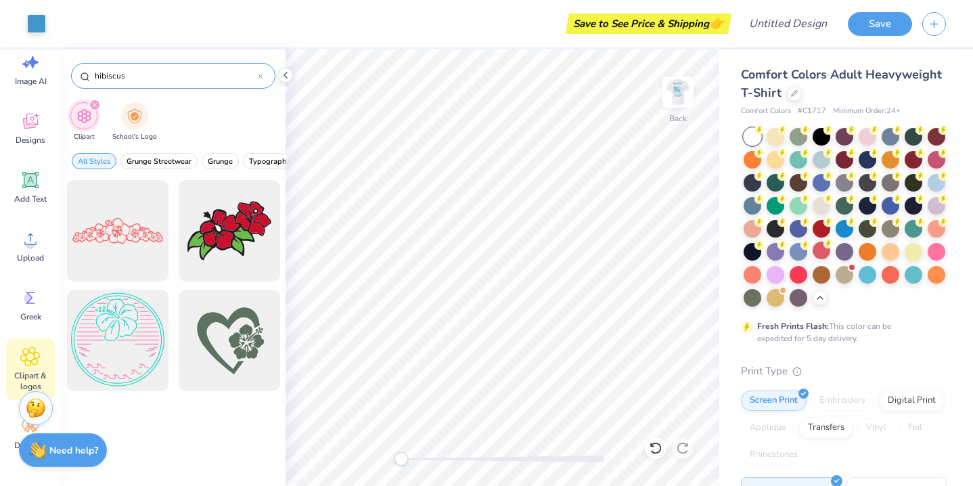
click at [135, 70] on input "hibiscus" at bounding box center [175, 76] width 164 height 14
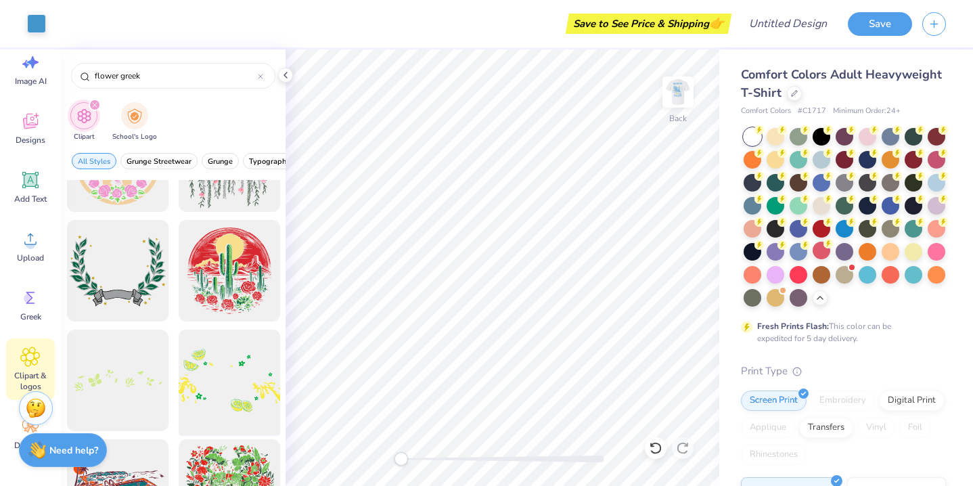
scroll to position [5180, 0]
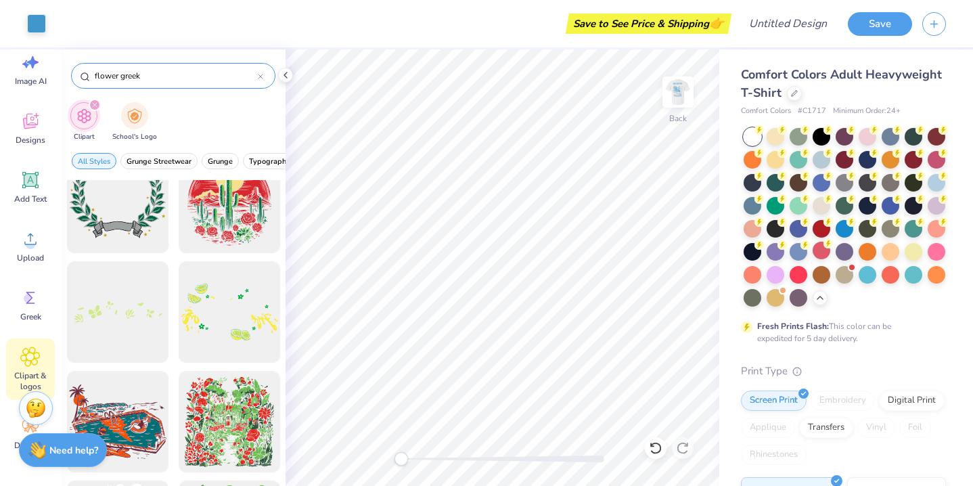
click at [167, 74] on input "flower greek" at bounding box center [175, 76] width 164 height 14
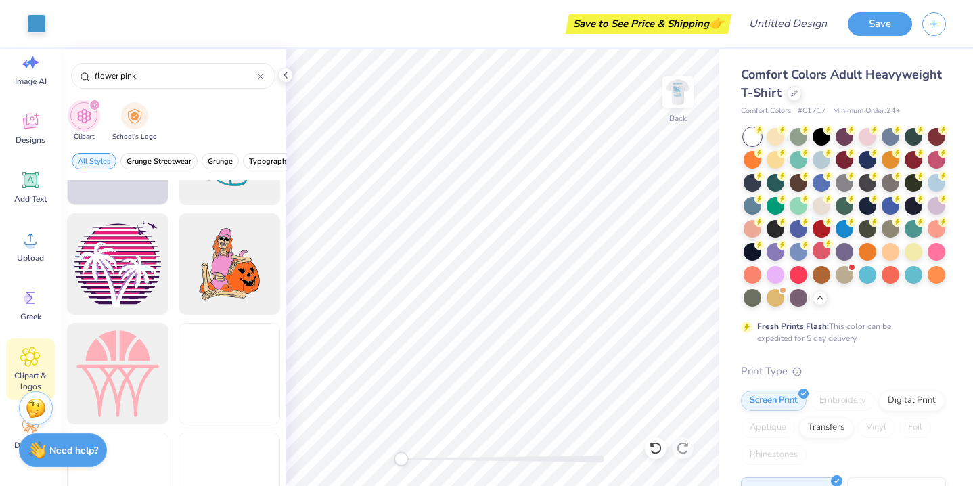
scroll to position [7201, 0]
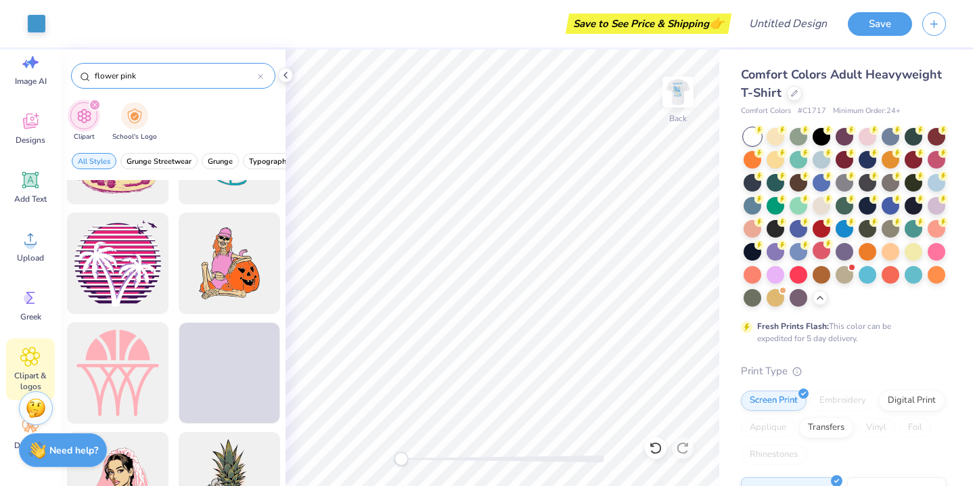
click at [152, 73] on input "flower pink" at bounding box center [175, 76] width 164 height 14
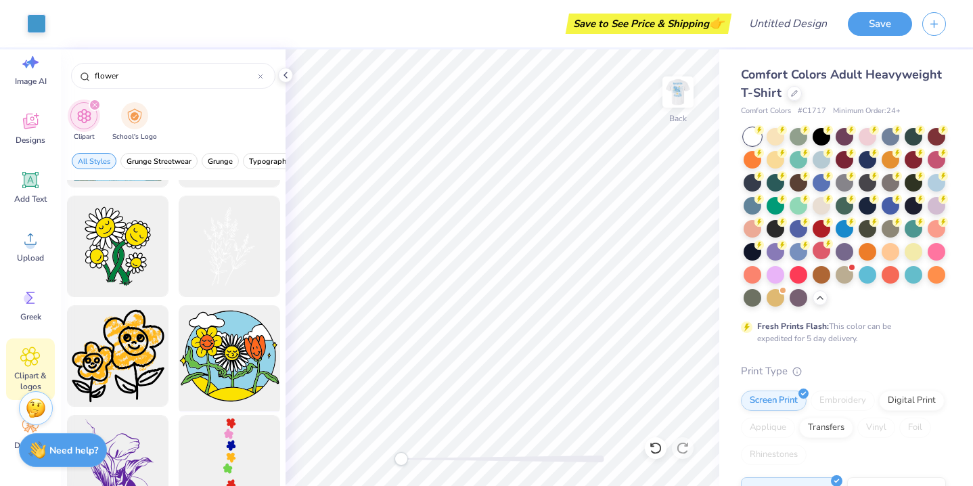
scroll to position [6011, 0]
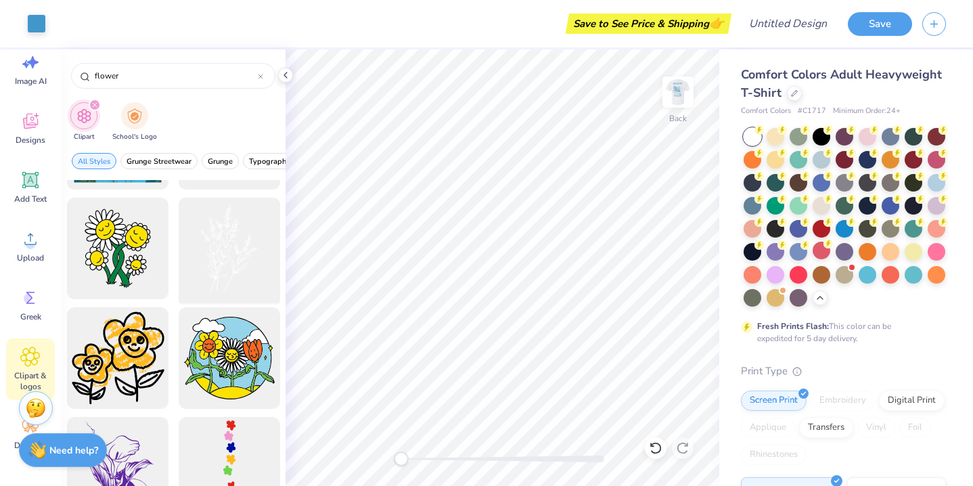
type input "flower"
click at [227, 267] on div at bounding box center [229, 249] width 112 height 112
click at [39, 32] on div at bounding box center [36, 22] width 19 height 19
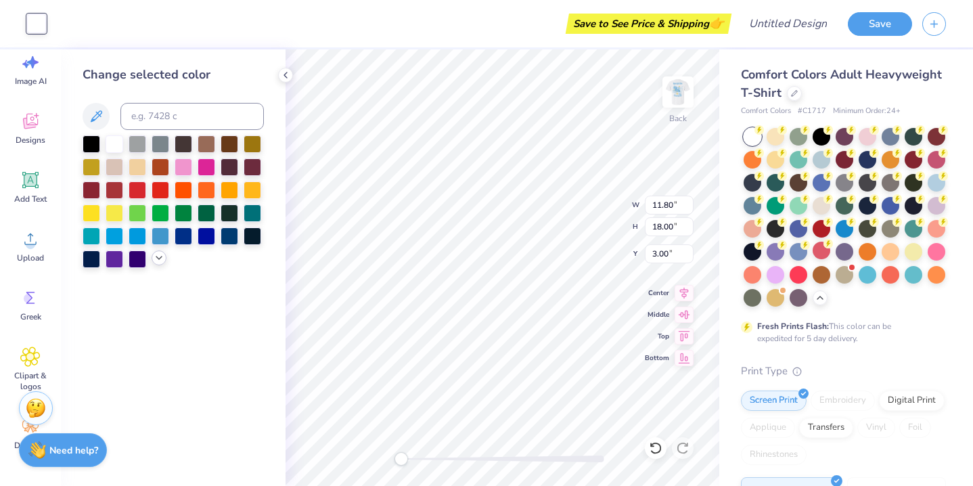
click at [159, 263] on icon at bounding box center [159, 257] width 11 height 11
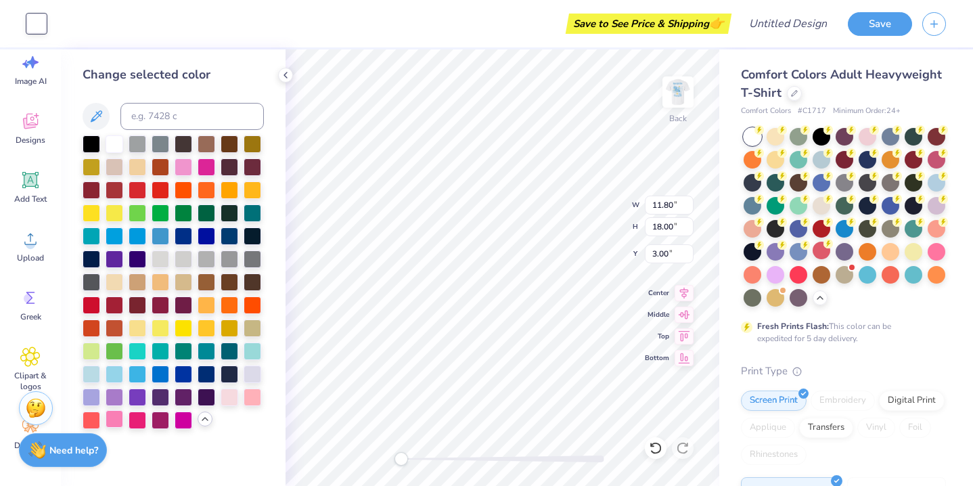
click at [116, 421] on div at bounding box center [115, 419] width 18 height 18
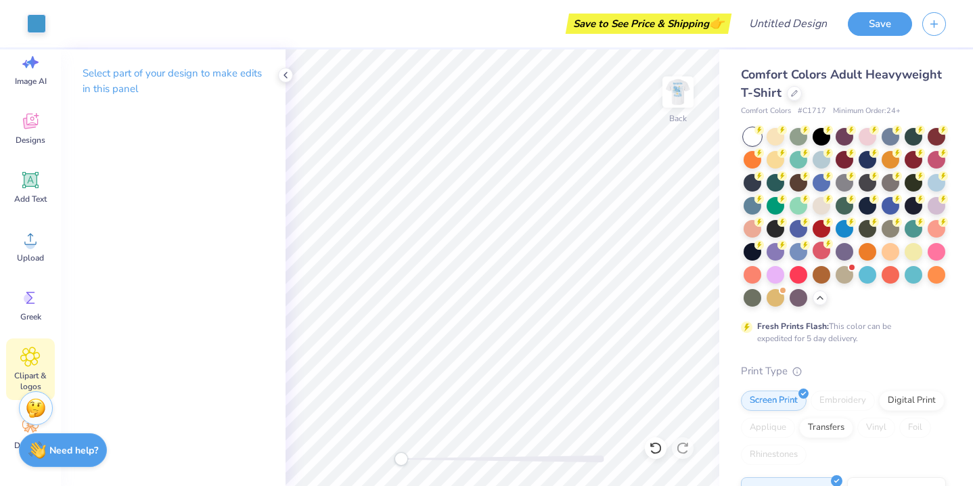
click at [27, 368] on div "Clipart & logos" at bounding box center [30, 369] width 49 height 62
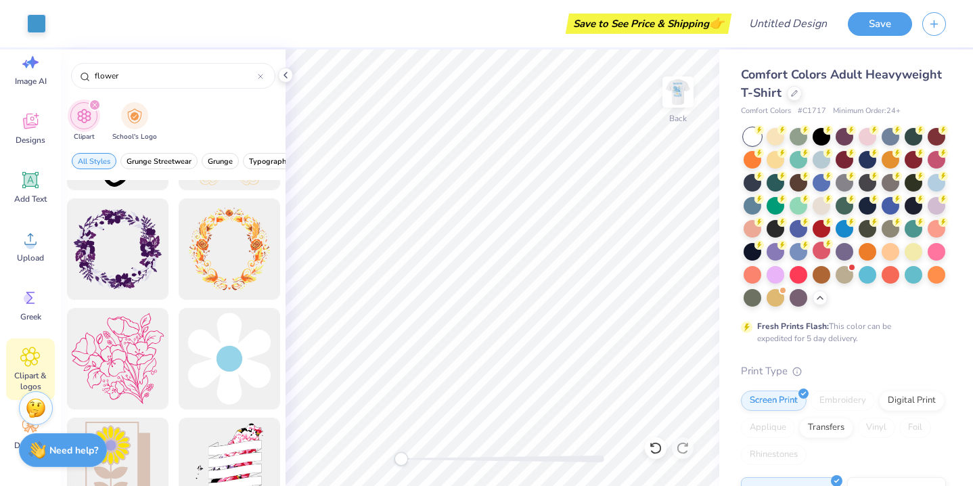
scroll to position [640, 0]
type input "flower"
click at [135, 339] on div at bounding box center [118, 358] width 112 height 112
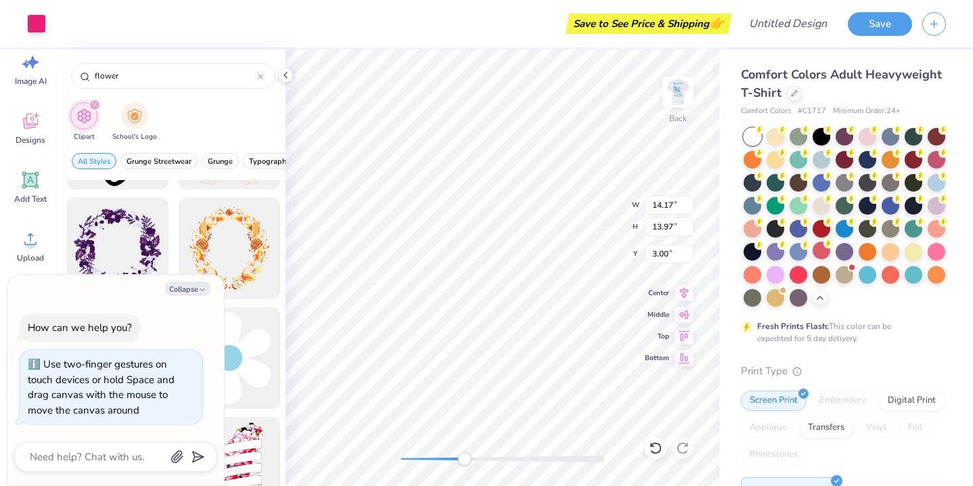
click at [370, 460] on div "Back W 14.17 14.17 " H 13.97 13.97 " Y 3.00 3.00 " Center Middle Top Bottom" at bounding box center [503, 267] width 434 height 436
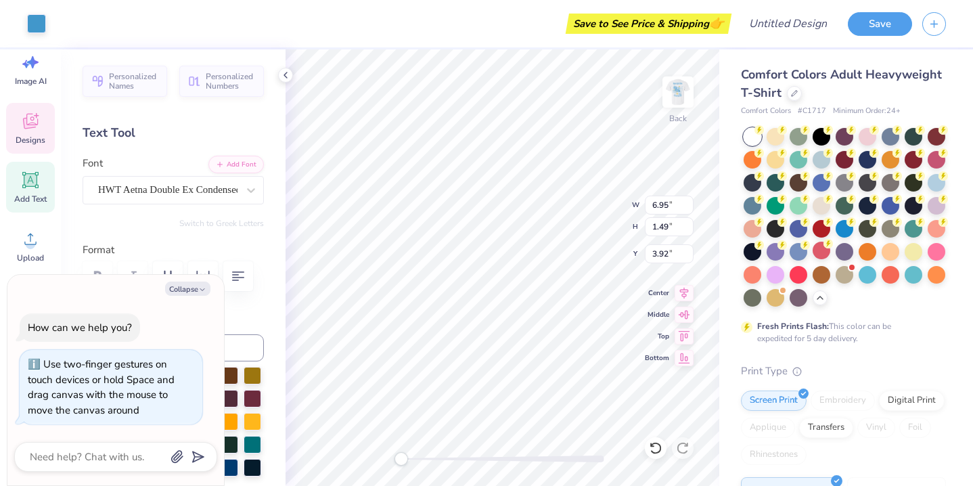
type textarea "x"
type input "6.95"
type input "1.49"
type input "3.92"
type textarea "x"
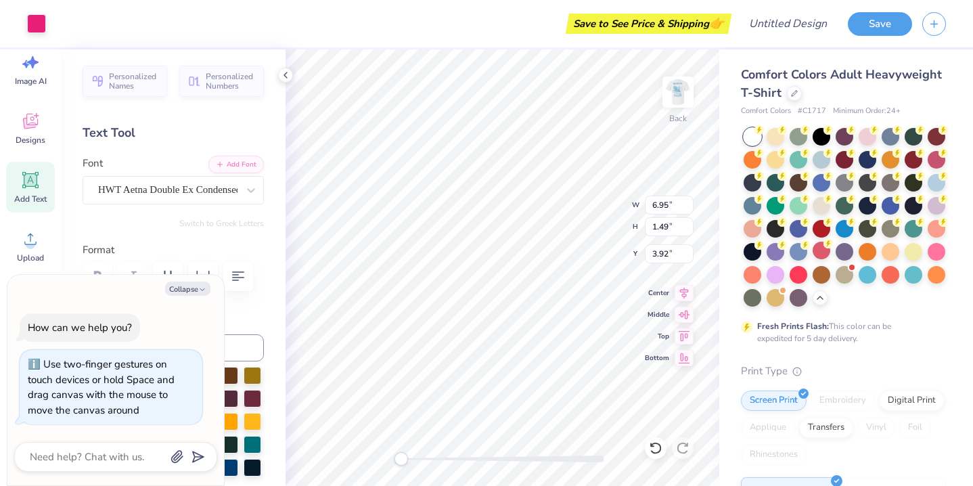
type input "5.59"
type input "5.51"
type input "5.78"
type textarea "x"
type input "6.95"
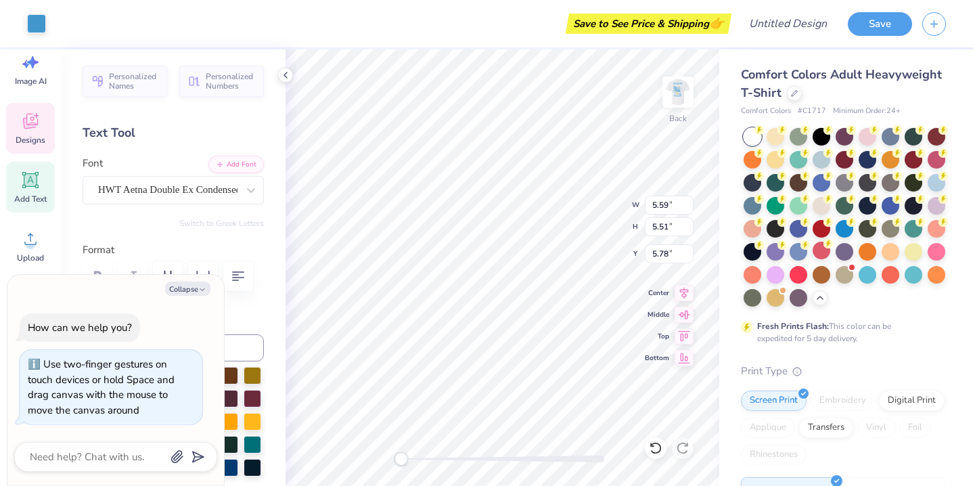
type input "1.49"
type input "3.00"
type textarea "x"
type input "3.51"
type input "3.46"
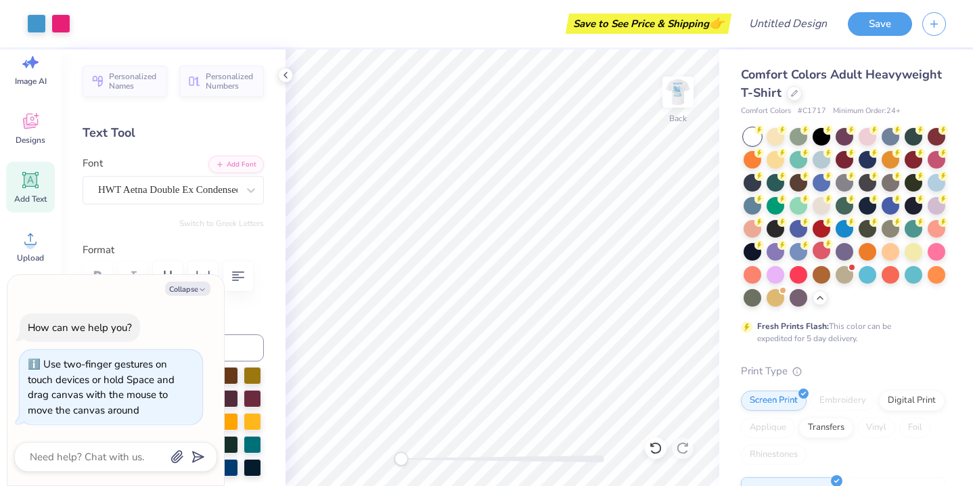
click at [260, 294] on div "Personalized Names Personalized Numbers Text Tool Add Font Font HWT Aetna Doubl…" at bounding box center [173, 267] width 225 height 436
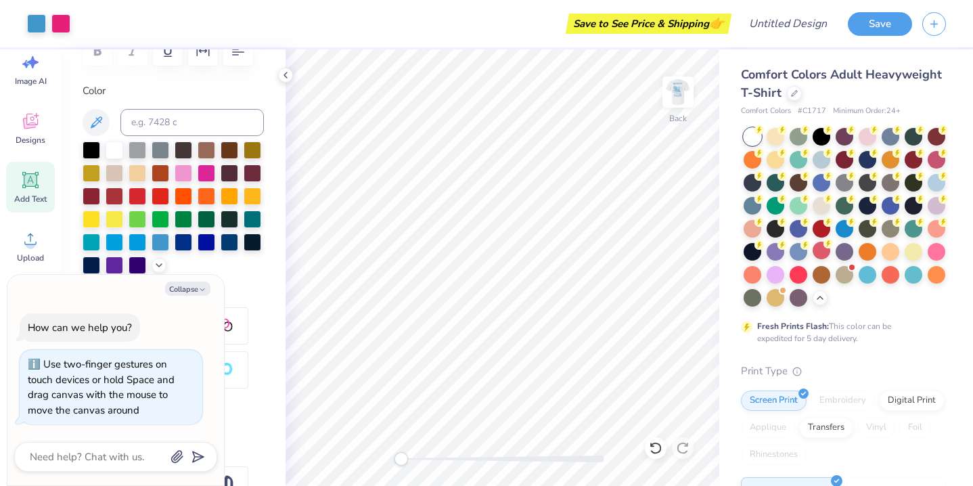
scroll to position [231, 0]
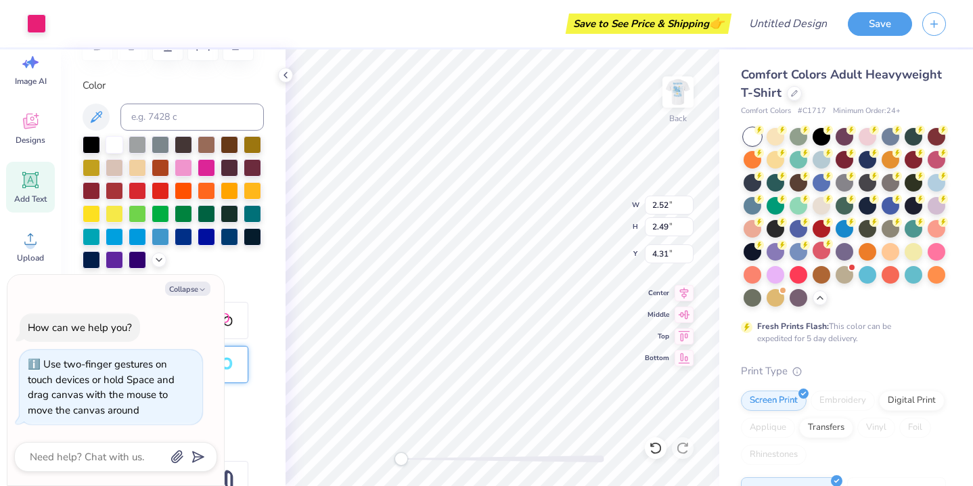
type textarea "x"
type input "2.52"
type input "2.49"
type input "4.31"
type textarea "x"
